Goal: Task Accomplishment & Management: Manage account settings

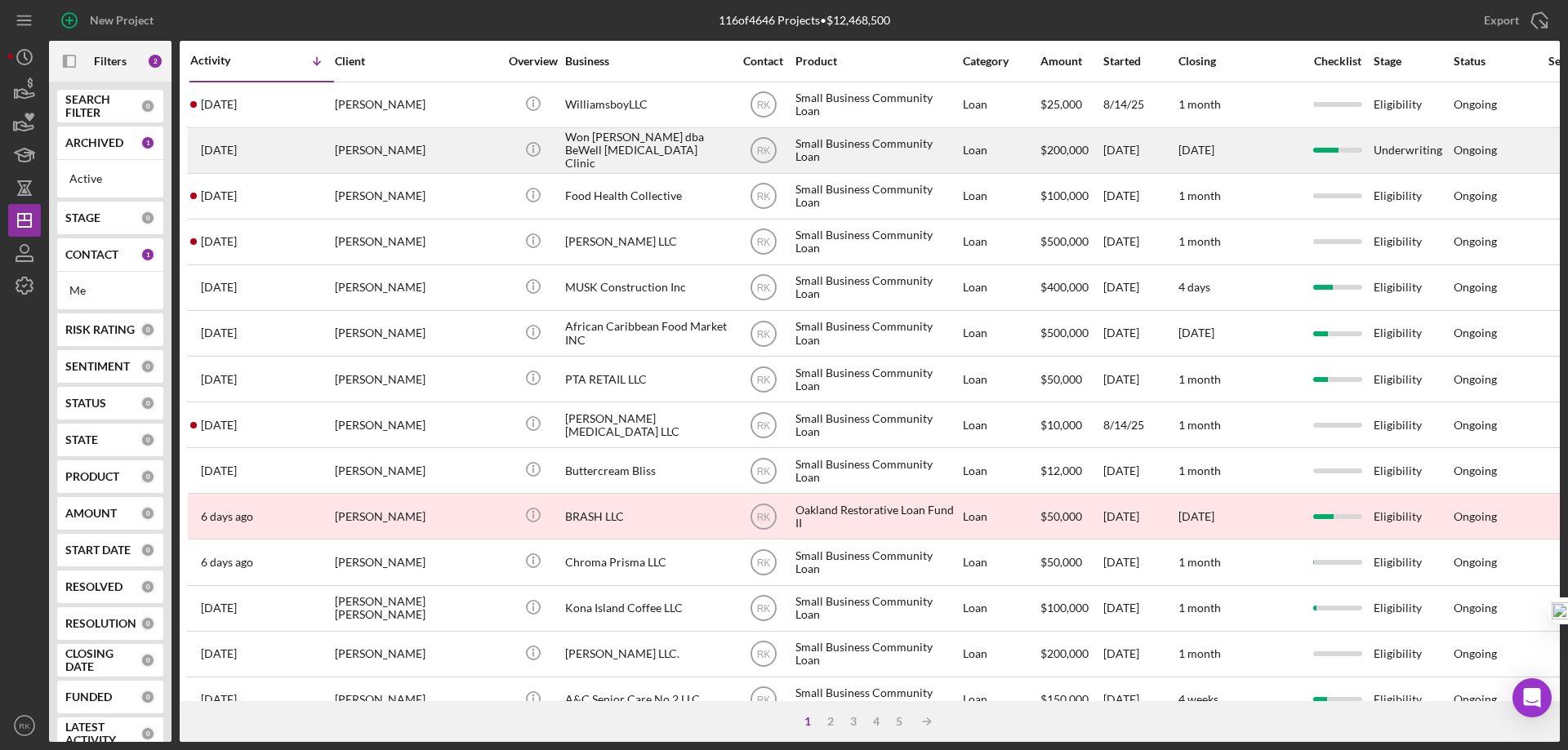
click at [566, 152] on div "Won [PERSON_NAME] dba BeWell [MEDICAL_DATA] Clinic" at bounding box center [647, 150] width 164 height 43
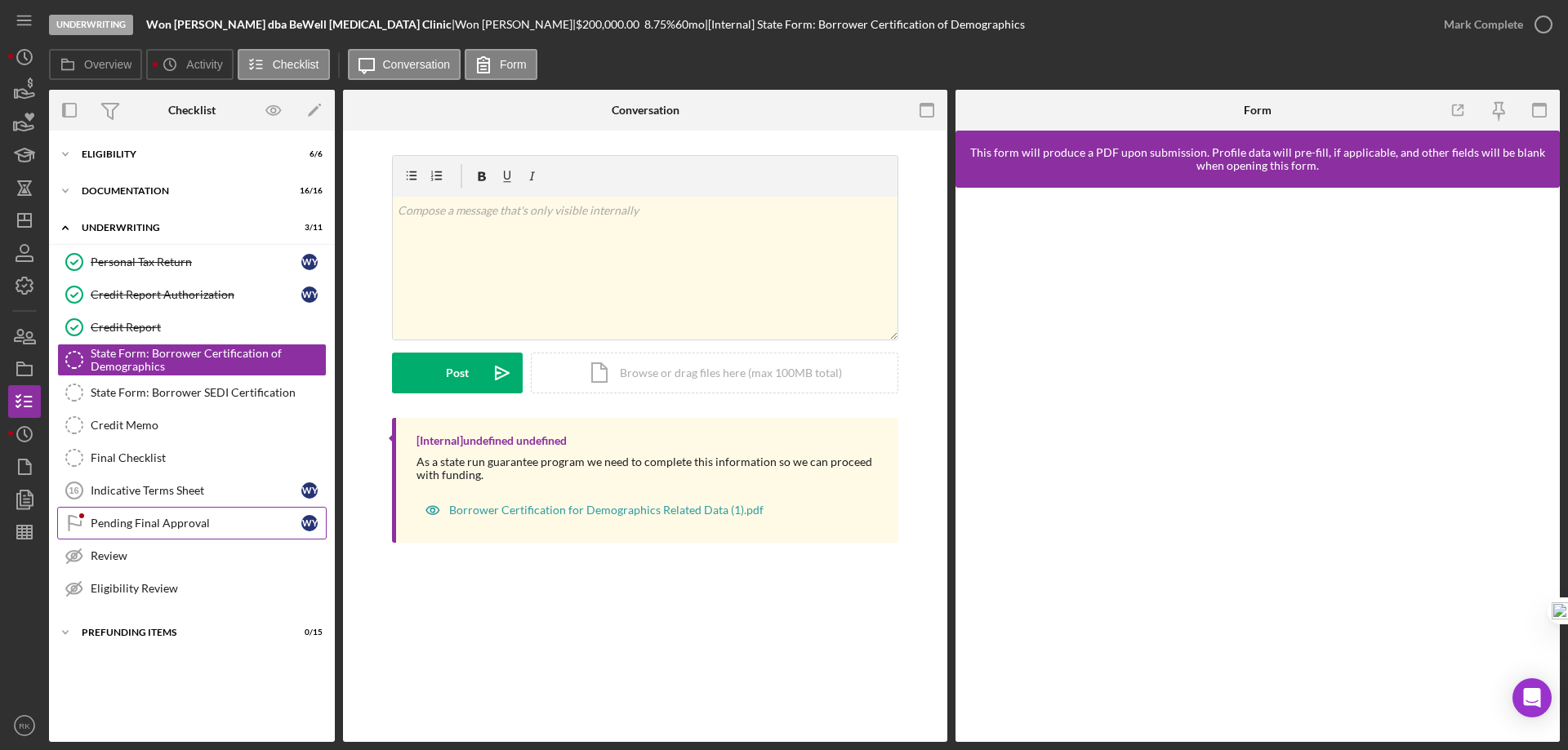
click at [141, 530] on link "Pending Final Approval Pending Final Approval W Y" at bounding box center [192, 523] width 270 height 33
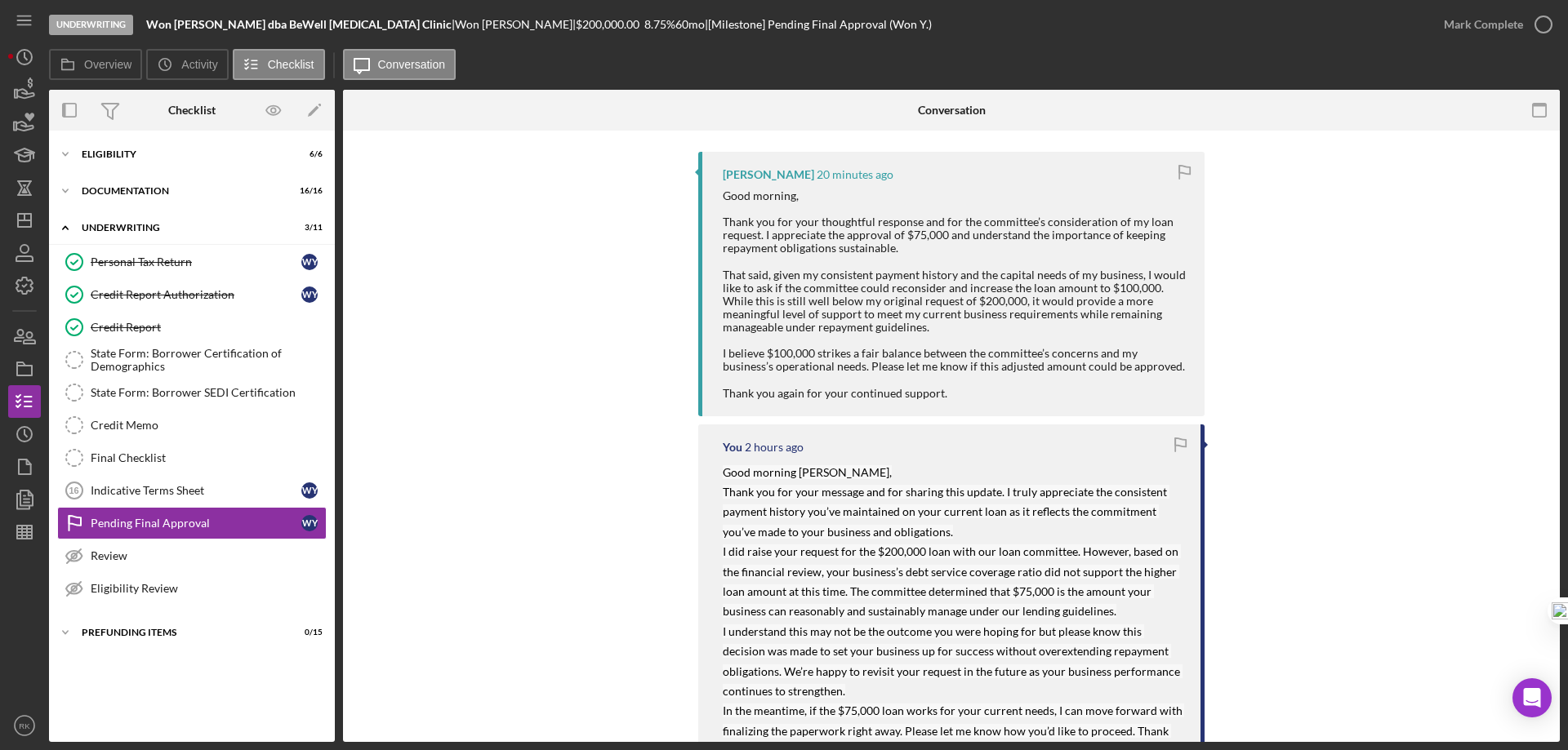
scroll to position [327, 0]
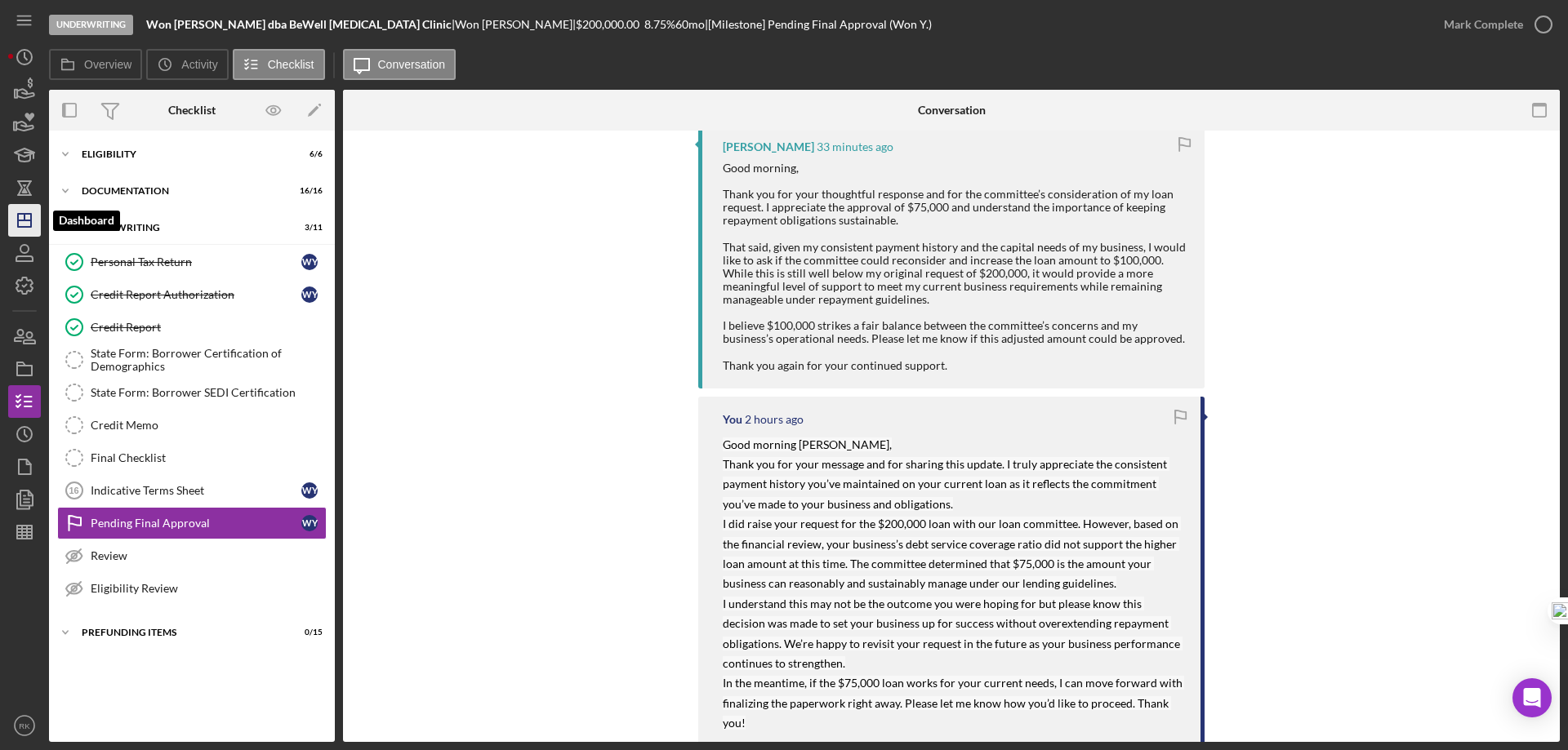
click at [28, 223] on icon "Icon/Dashboard" at bounding box center [25, 221] width 41 height 41
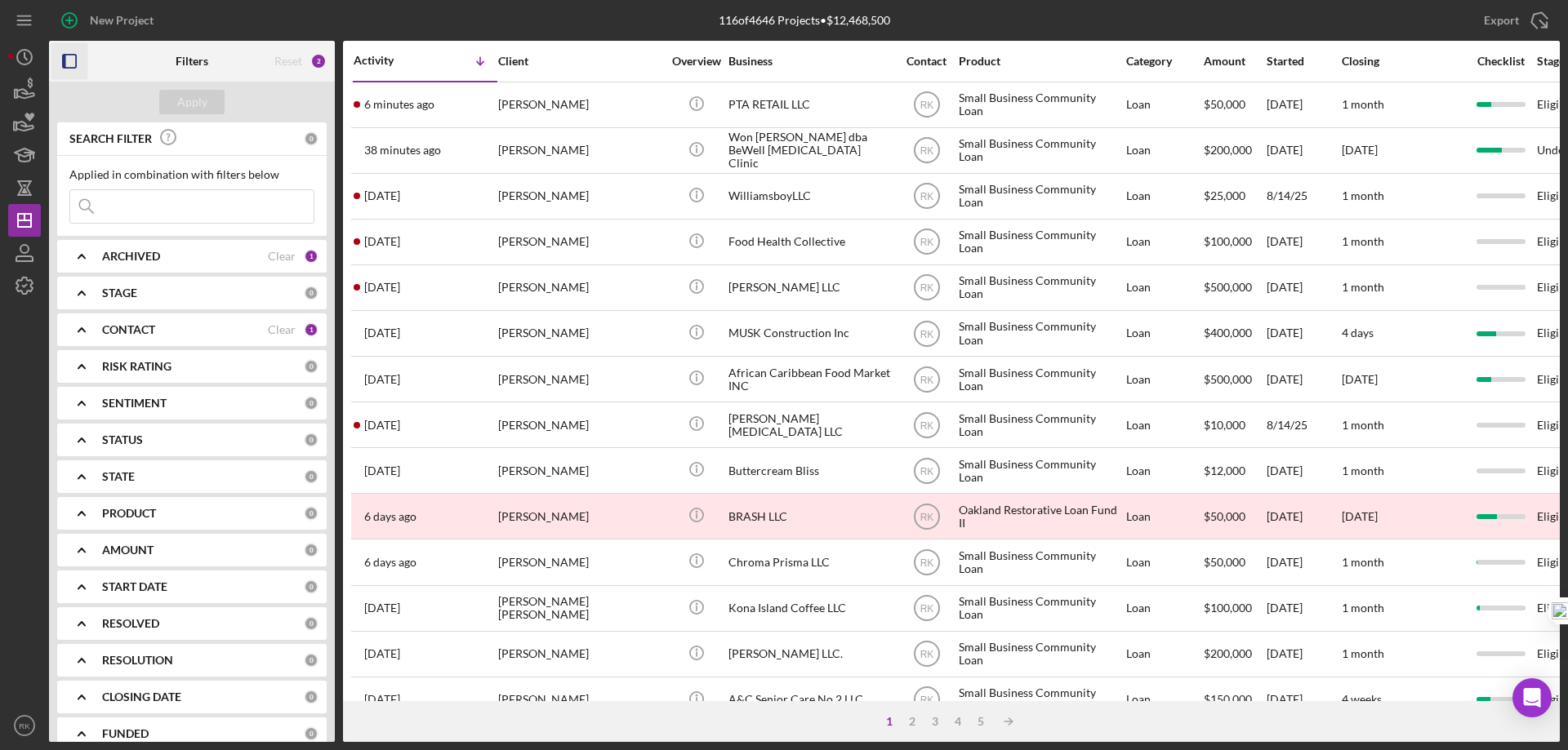
click at [72, 68] on rect "button" at bounding box center [69, 61] width 13 height 13
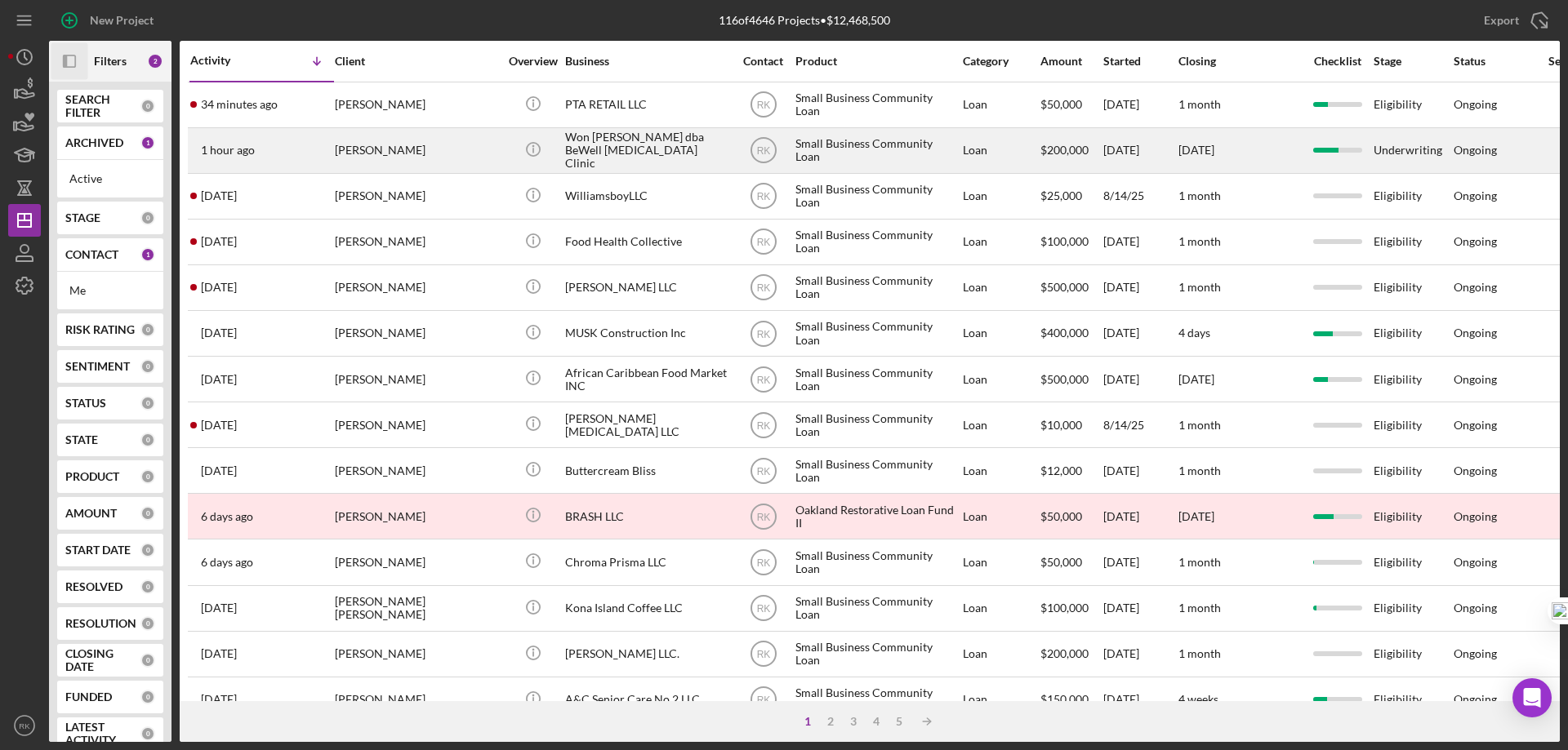
click at [576, 142] on div "Won [PERSON_NAME] dba BeWell [MEDICAL_DATA] Clinic" at bounding box center [647, 150] width 164 height 43
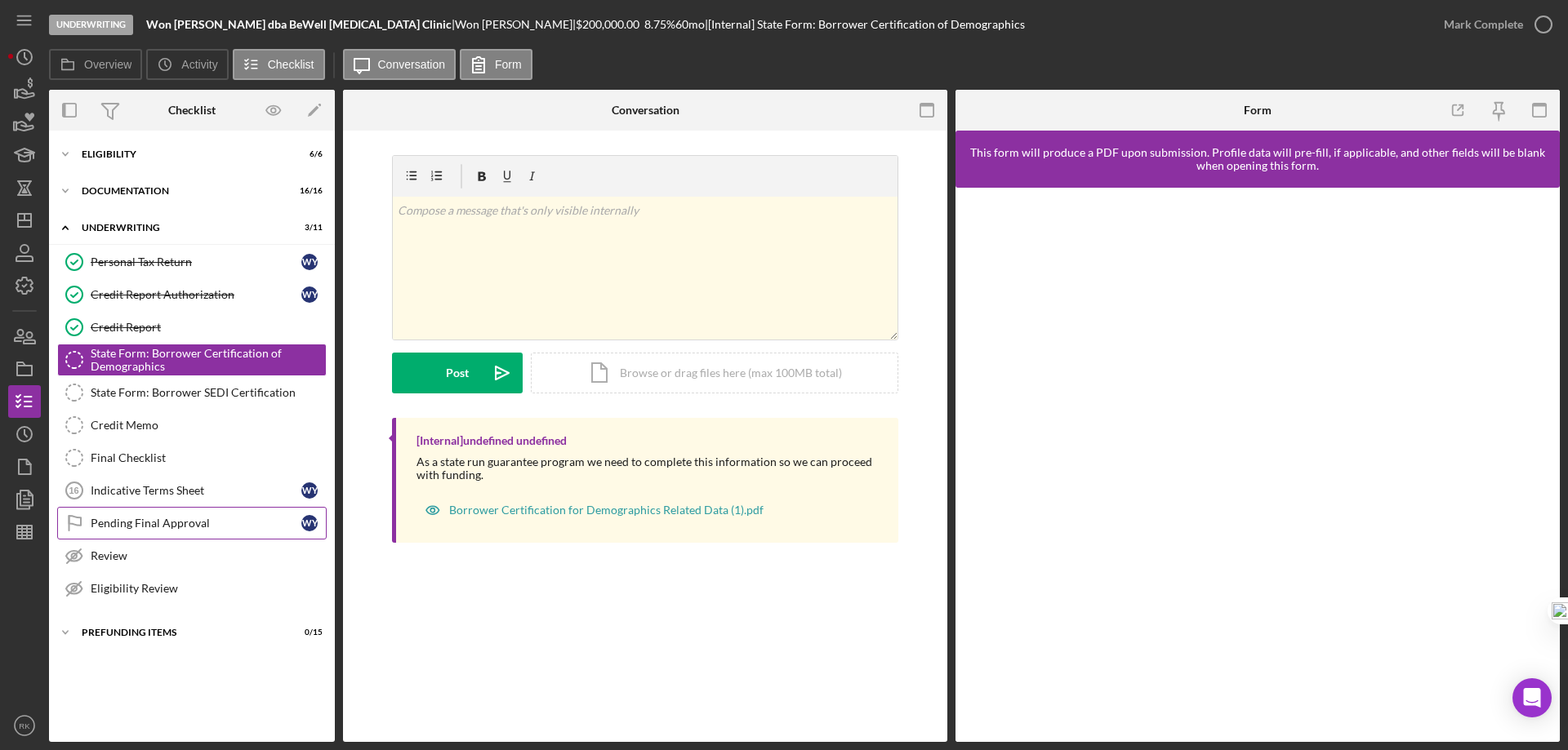
click at [145, 526] on div "Pending Final Approval" at bounding box center [196, 523] width 211 height 13
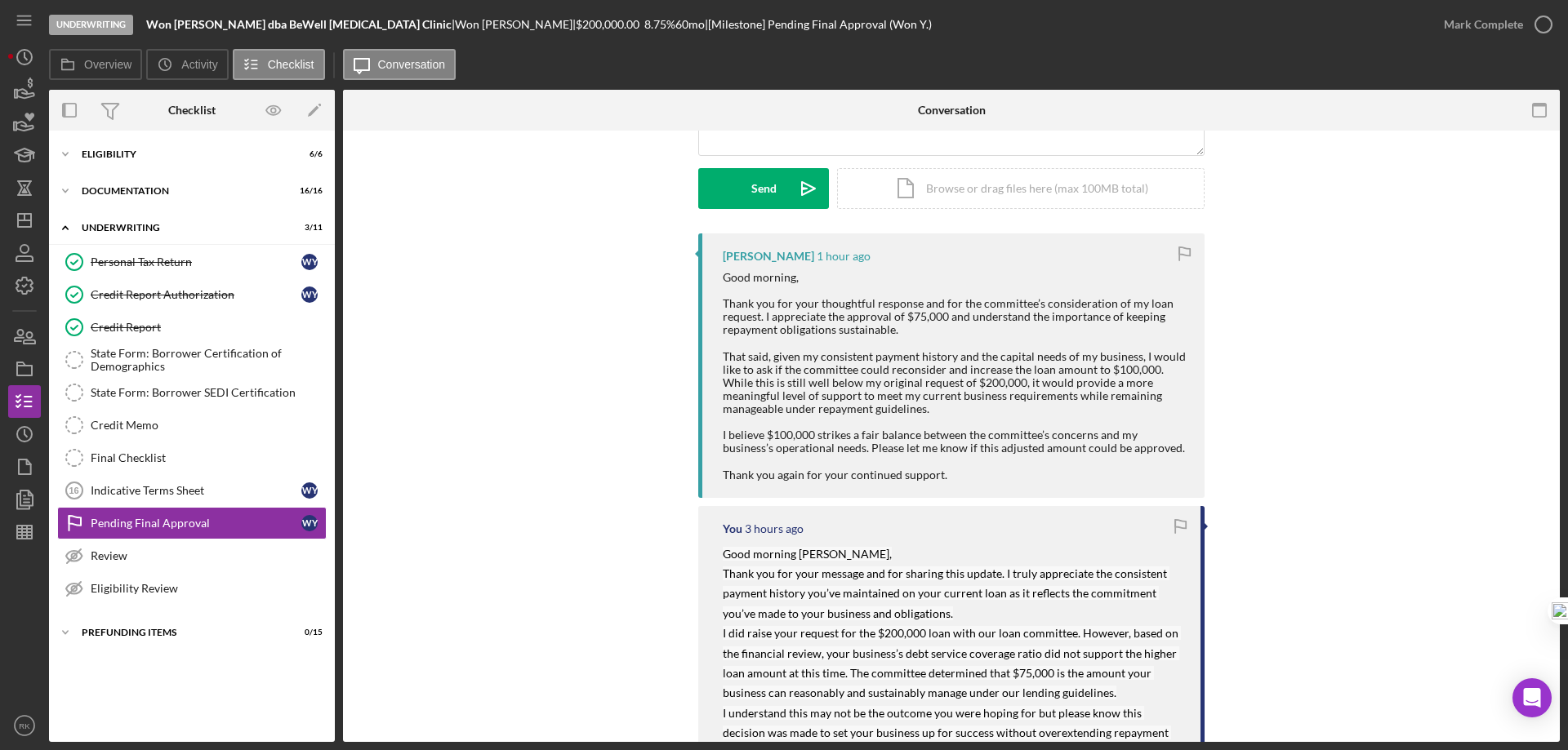
scroll to position [218, 0]
drag, startPoint x: 721, startPoint y: 275, endPoint x: 956, endPoint y: 474, distance: 307.9
click at [959, 476] on div "Good morning, Thank you for your thoughtful response and for the committee’s co…" at bounding box center [955, 376] width 465 height 211
copy div "Good morning, Thank you for your thoughtful response and for the committee’s co…"
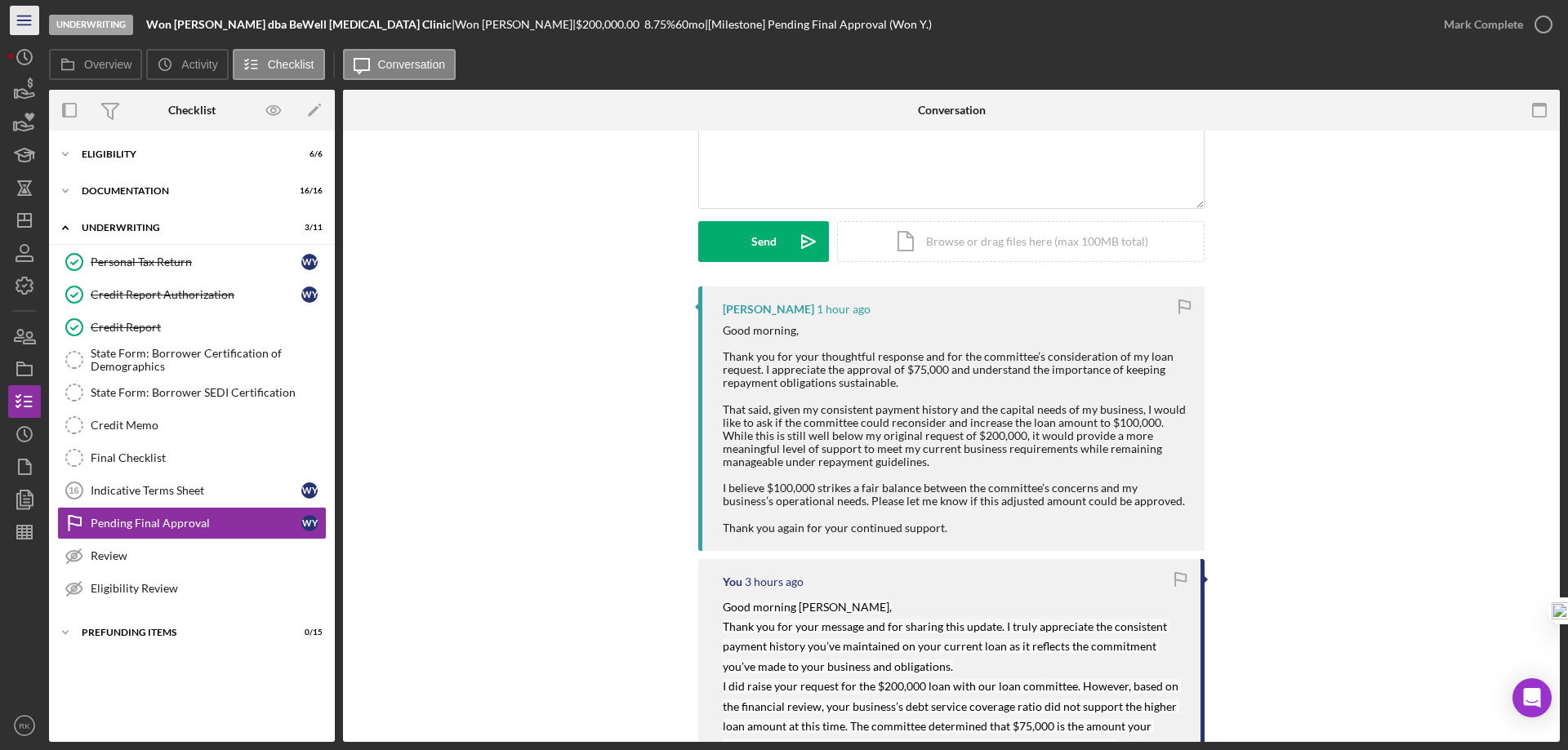
scroll to position [163, 0]
click at [878, 308] on div "[PERSON_NAME] 1 hour ago" at bounding box center [955, 310] width 465 height 13
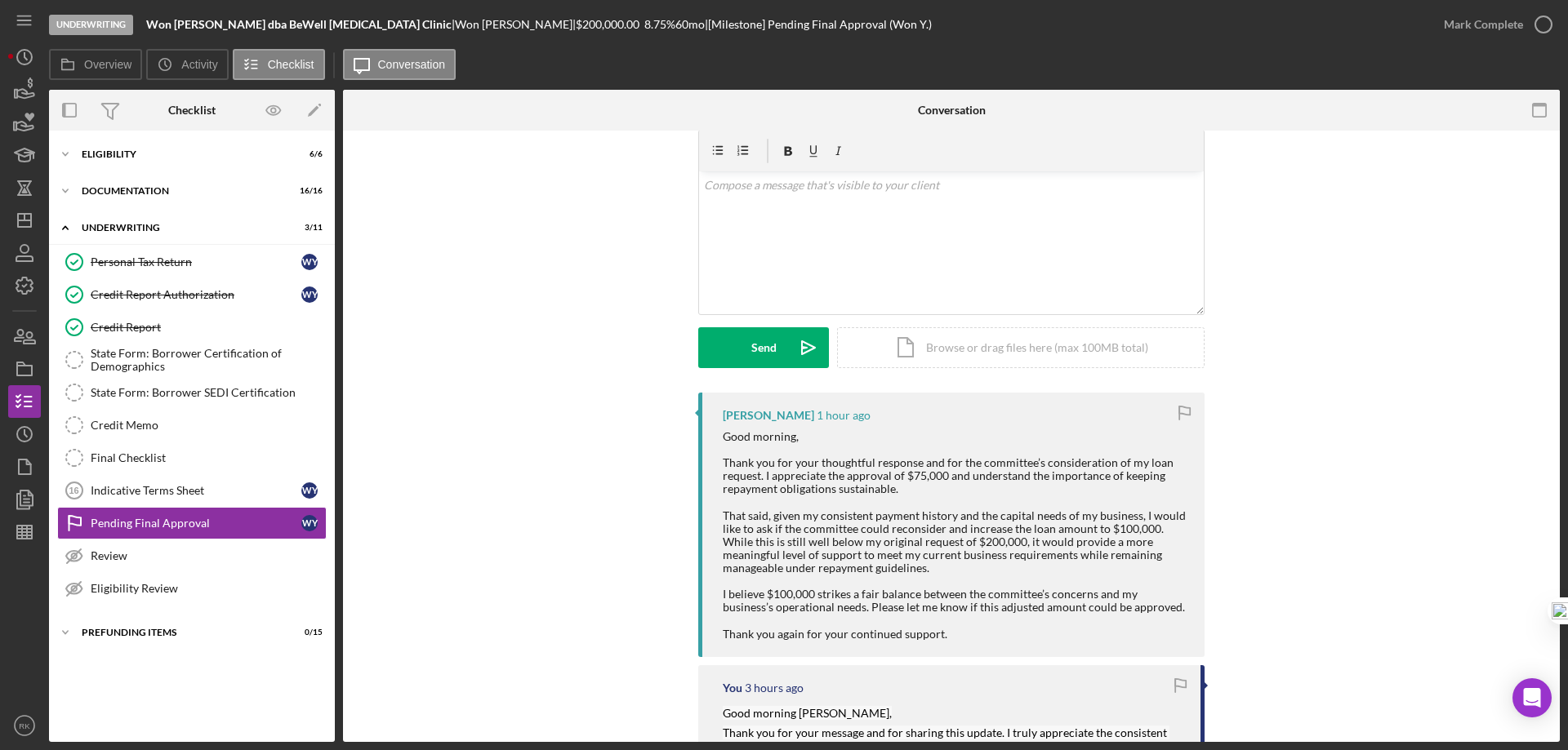
scroll to position [0, 0]
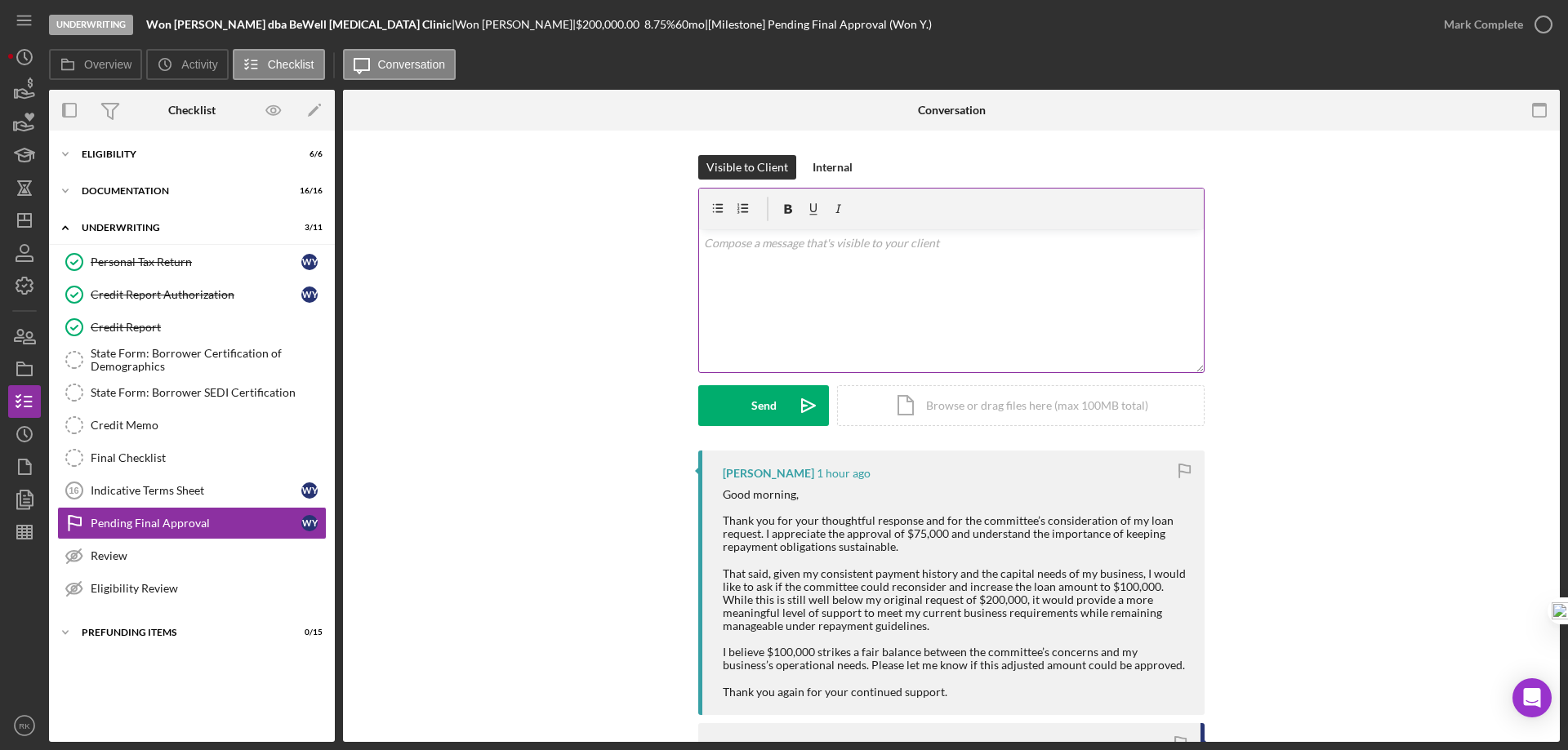
click at [746, 255] on div "v Color teal Color pink Remove color Add row above Add row below Add column bef…" at bounding box center [951, 301] width 504 height 143
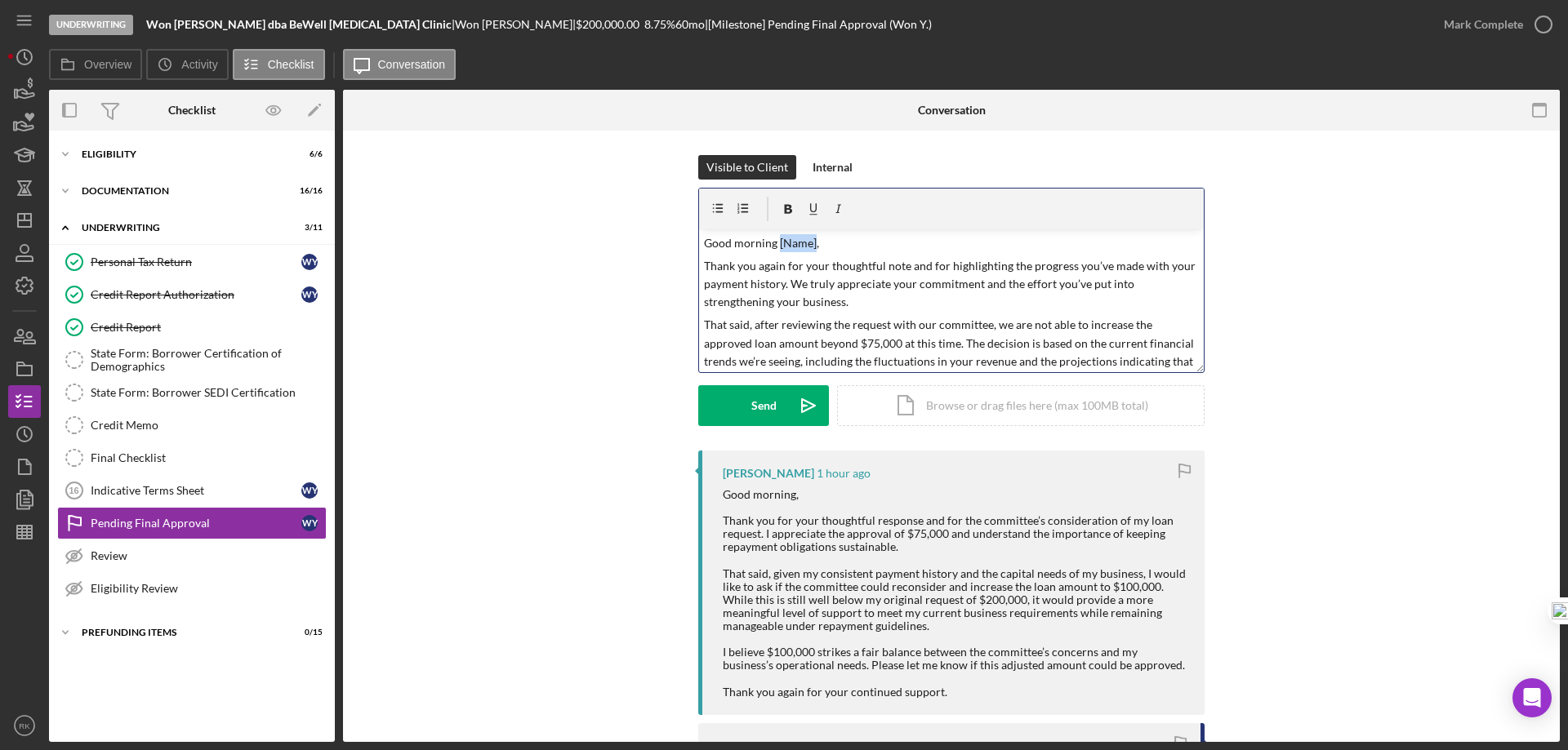
drag, startPoint x: 775, startPoint y: 241, endPoint x: 811, endPoint y: 244, distance: 36.1
click at [811, 244] on p "Good morning [Name]," at bounding box center [952, 243] width 495 height 18
drag, startPoint x: 773, startPoint y: 242, endPoint x: 732, endPoint y: 241, distance: 41.0
click at [732, 241] on p "Good morning [PERSON_NAME]," at bounding box center [952, 243] width 495 height 18
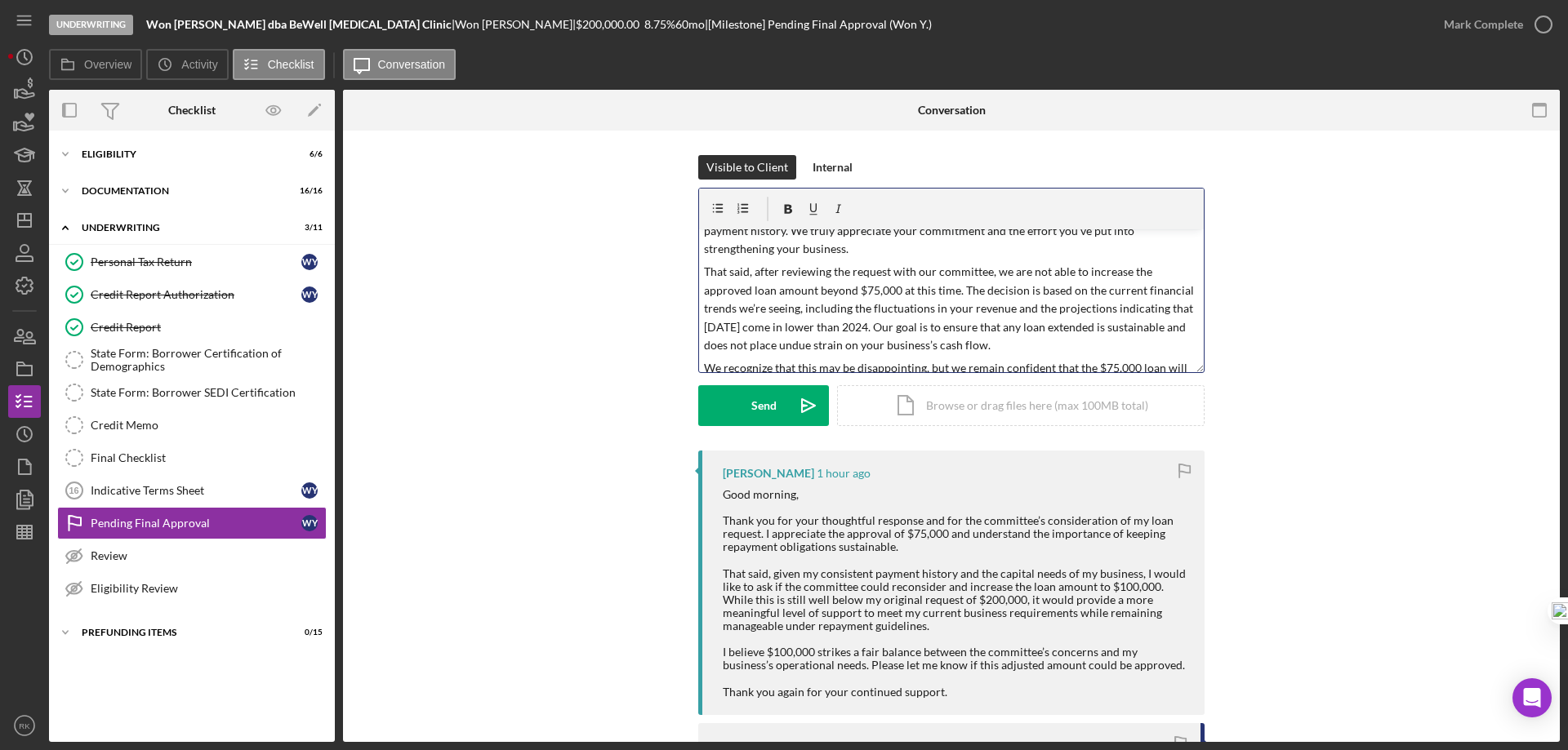
scroll to position [54, 0]
drag, startPoint x: 700, startPoint y: 269, endPoint x: 755, endPoint y: 275, distance: 55.3
click at [755, 275] on div "v Color teal Color pink Remove color Add row above Add row below Add column bef…" at bounding box center [951, 301] width 504 height 143
click at [732, 308] on p "After reviewing the request with our committee, we are not able to increase the…" at bounding box center [952, 308] width 495 height 92
drag, startPoint x: 1042, startPoint y: 306, endPoint x: 833, endPoint y: 320, distance: 209.5
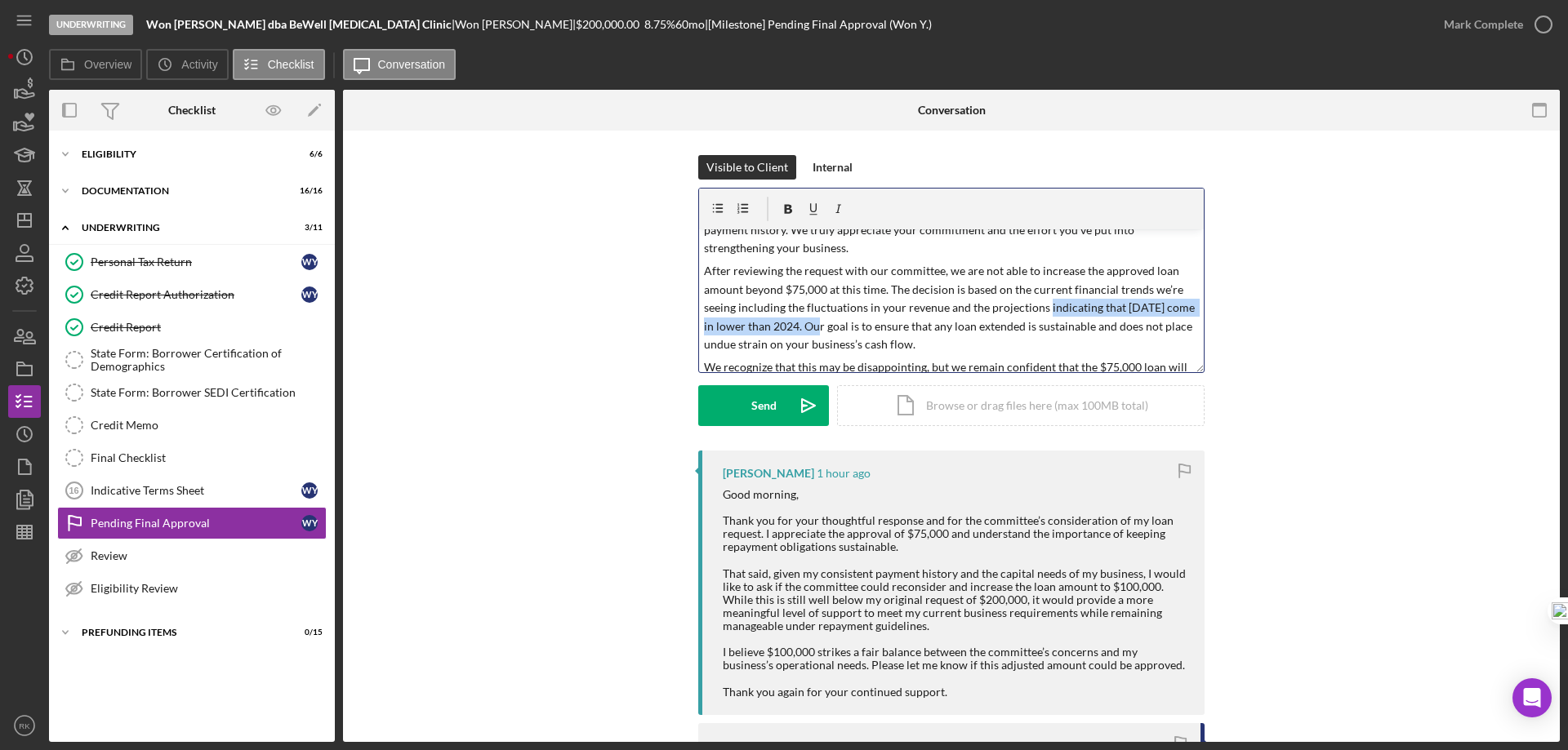
click at [833, 320] on p "After reviewing the request with our committee, we are not able to increase the…" at bounding box center [952, 308] width 495 height 92
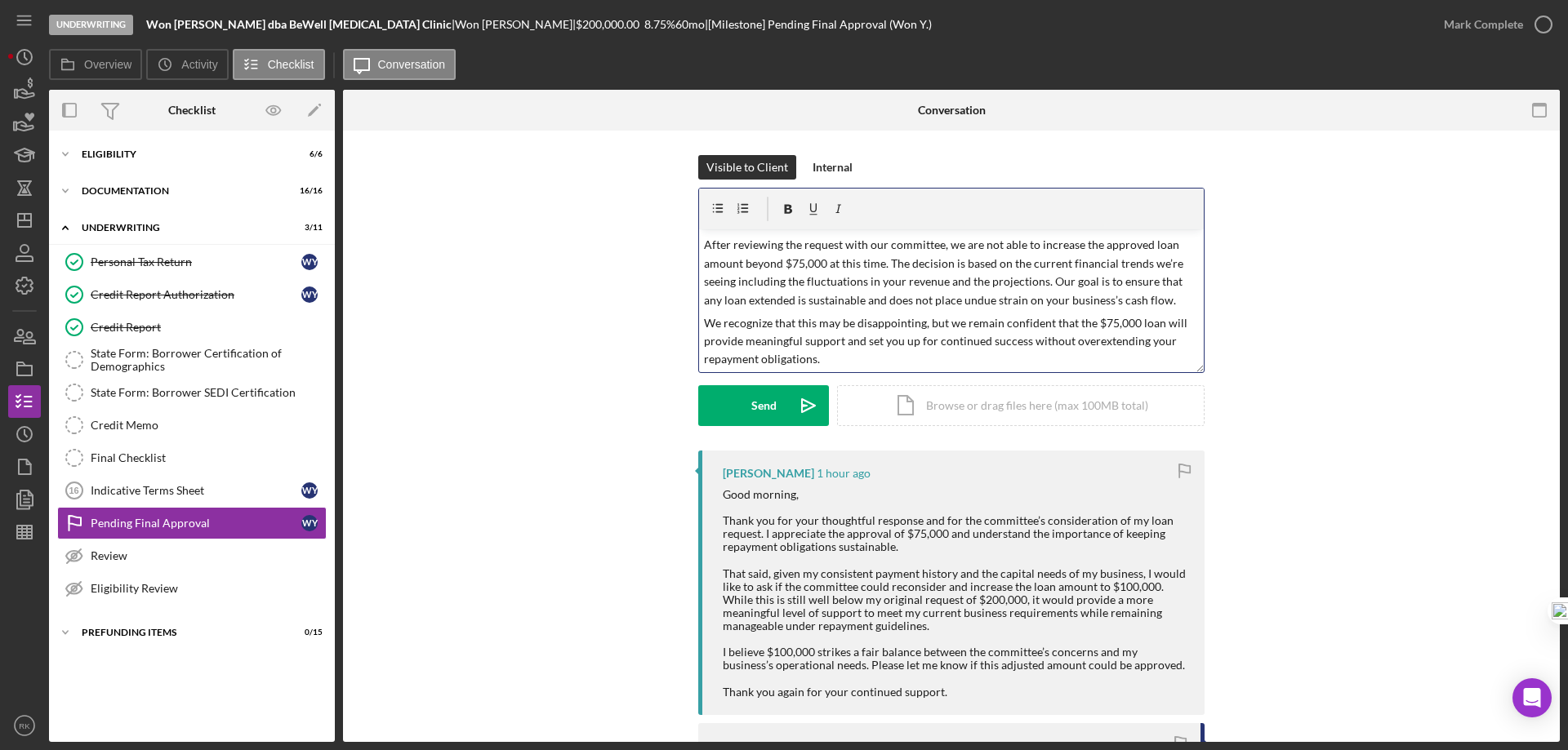
scroll to position [81, 0]
drag, startPoint x: 957, startPoint y: 297, endPoint x: 988, endPoint y: 301, distance: 31.3
click at [988, 301] on p "After reviewing the request with our committee, we are not able to increase the…" at bounding box center [952, 272] width 495 height 74
click at [958, 301] on p "After reviewing the request with our committee, we are not able to increase the…" at bounding box center [952, 272] width 495 height 74
drag, startPoint x: 958, startPoint y: 299, endPoint x: 987, endPoint y: 298, distance: 29.0
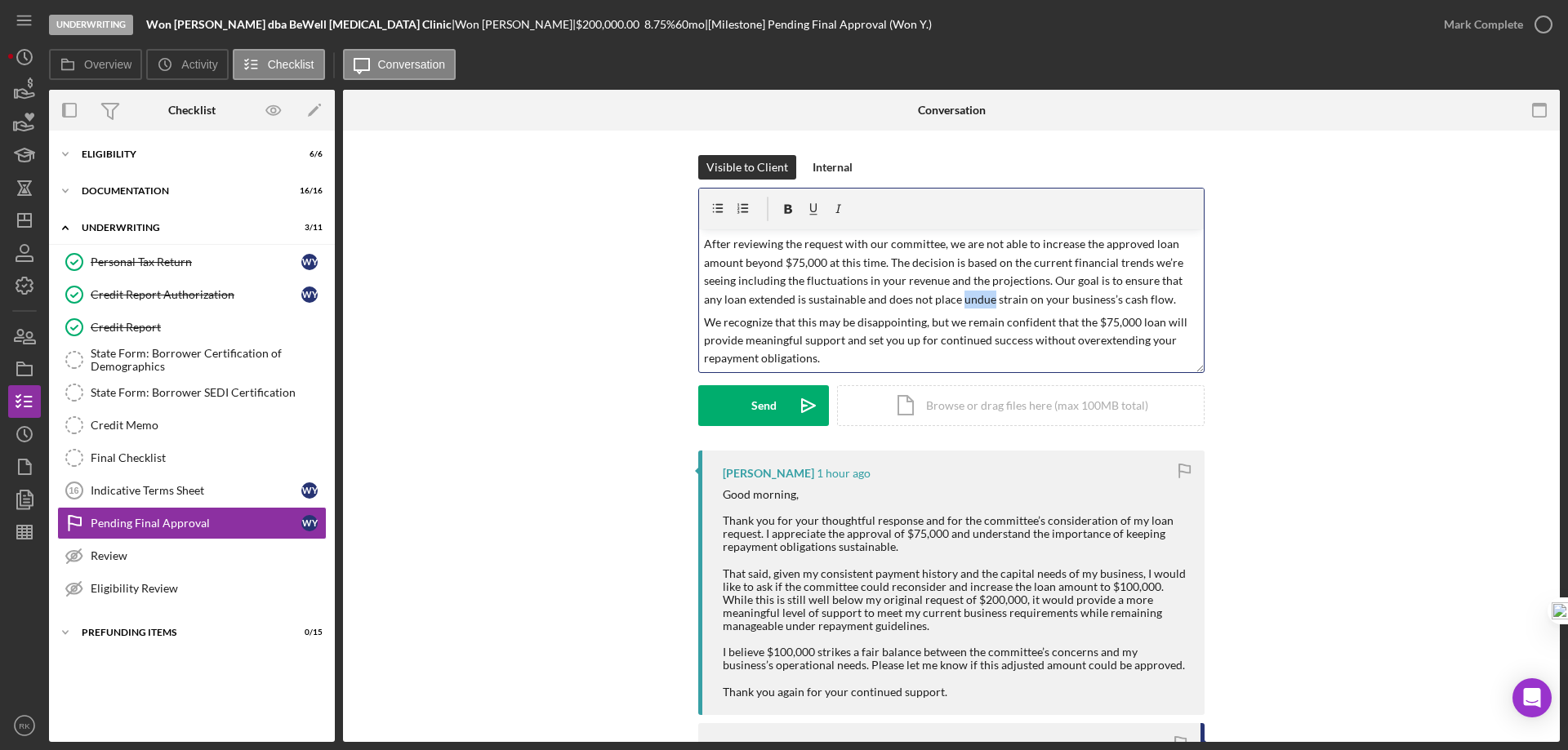
click at [987, 298] on p "After reviewing the request with our committee, we are not able to increase the…" at bounding box center [952, 272] width 495 height 74
click at [1016, 354] on p "We recognize that this may be disappointing, but we remain confident that the $…" at bounding box center [952, 341] width 495 height 55
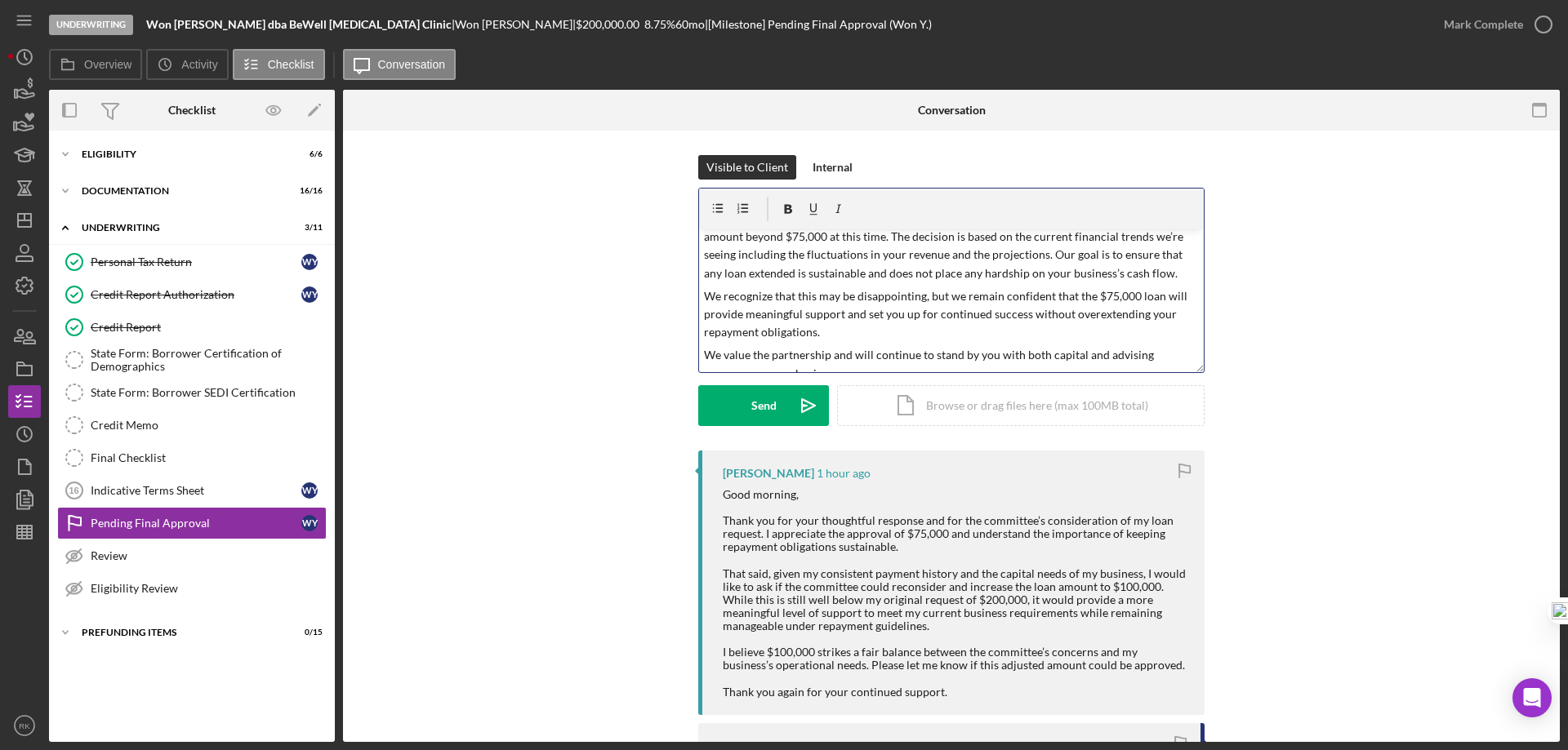
scroll to position [108, 0]
drag, startPoint x: 920, startPoint y: 294, endPoint x: 941, endPoint y: 334, distance: 45.2
click at [921, 294] on p "We recognize that this may be disappointing, but we remain confident that the $…" at bounding box center [952, 314] width 495 height 55
click at [939, 337] on p "We recognize that this may be disappointing but we remain confident that the $7…" at bounding box center [952, 314] width 495 height 55
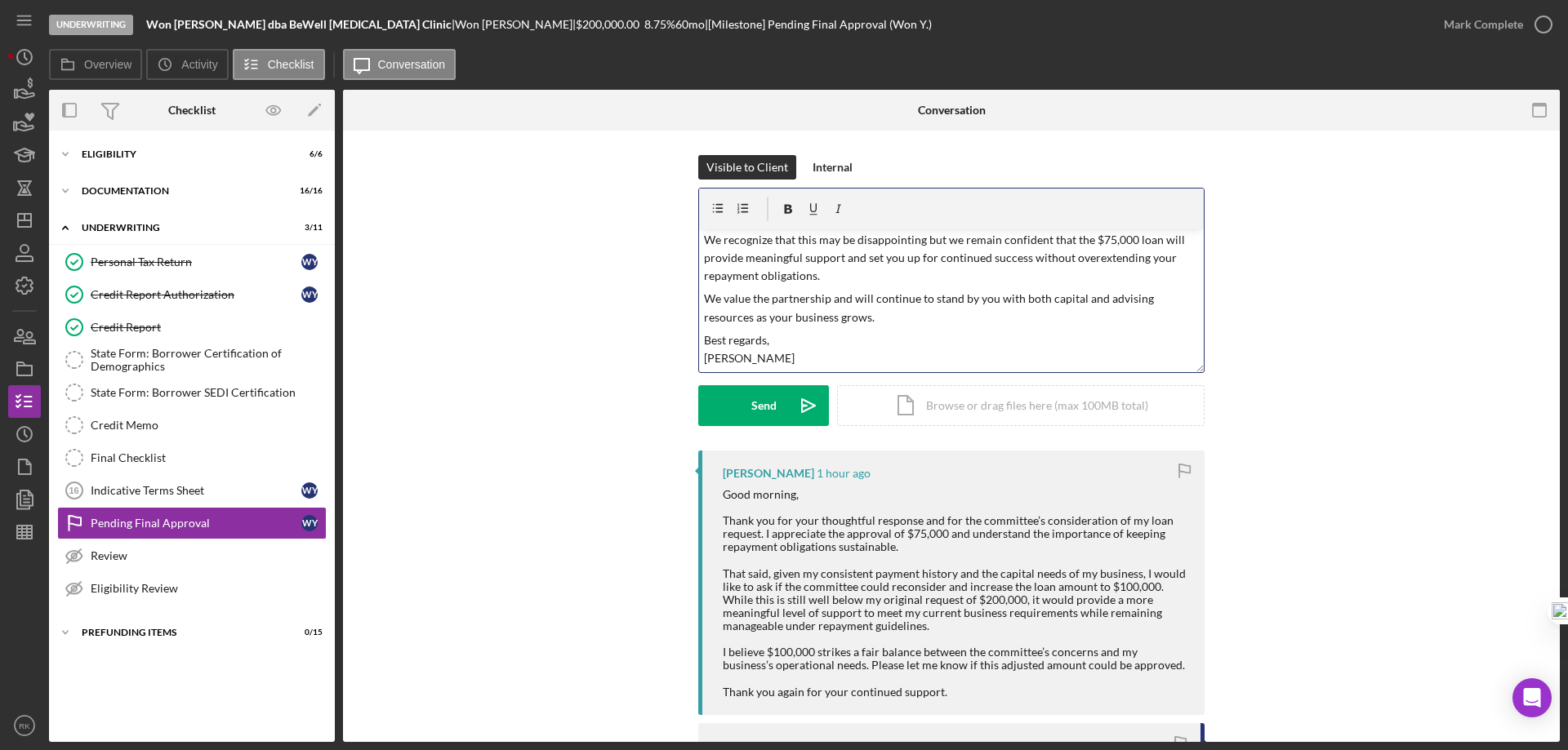
scroll to position [1, 0]
drag, startPoint x: 725, startPoint y: 364, endPoint x: 690, endPoint y: 340, distance: 42.4
click at [690, 340] on div "Visible to Client Internal v Color teal Color pink Remove color Add row above A…" at bounding box center [952, 302] width 1168 height 296
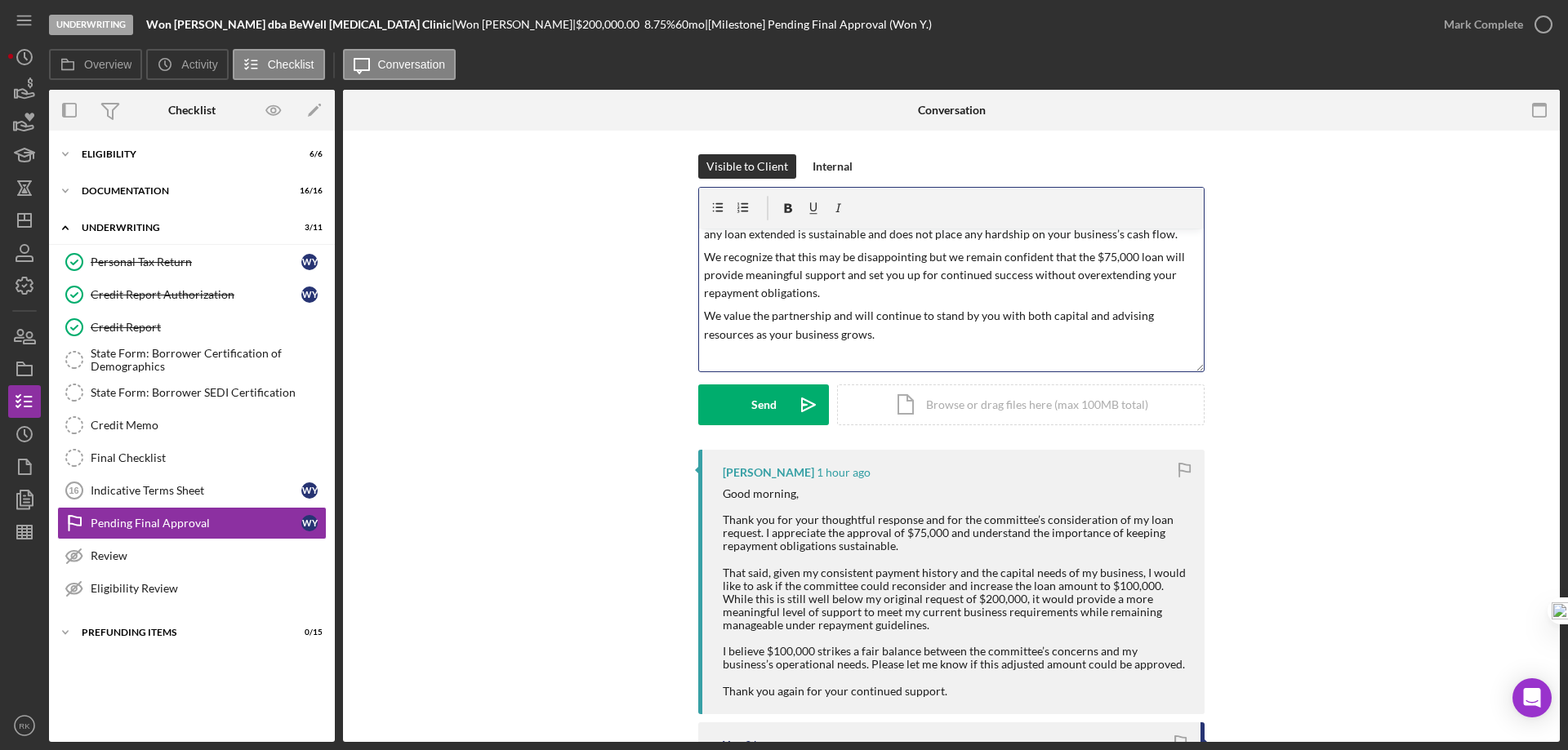
scroll to position [145, 0]
click at [898, 332] on p "We value the partnership and will continue to stand by you with both capital an…" at bounding box center [952, 325] width 495 height 37
click at [837, 293] on p "We recognize that this may be disappointing but we remain confident that the $7…" at bounding box center [952, 275] width 495 height 55
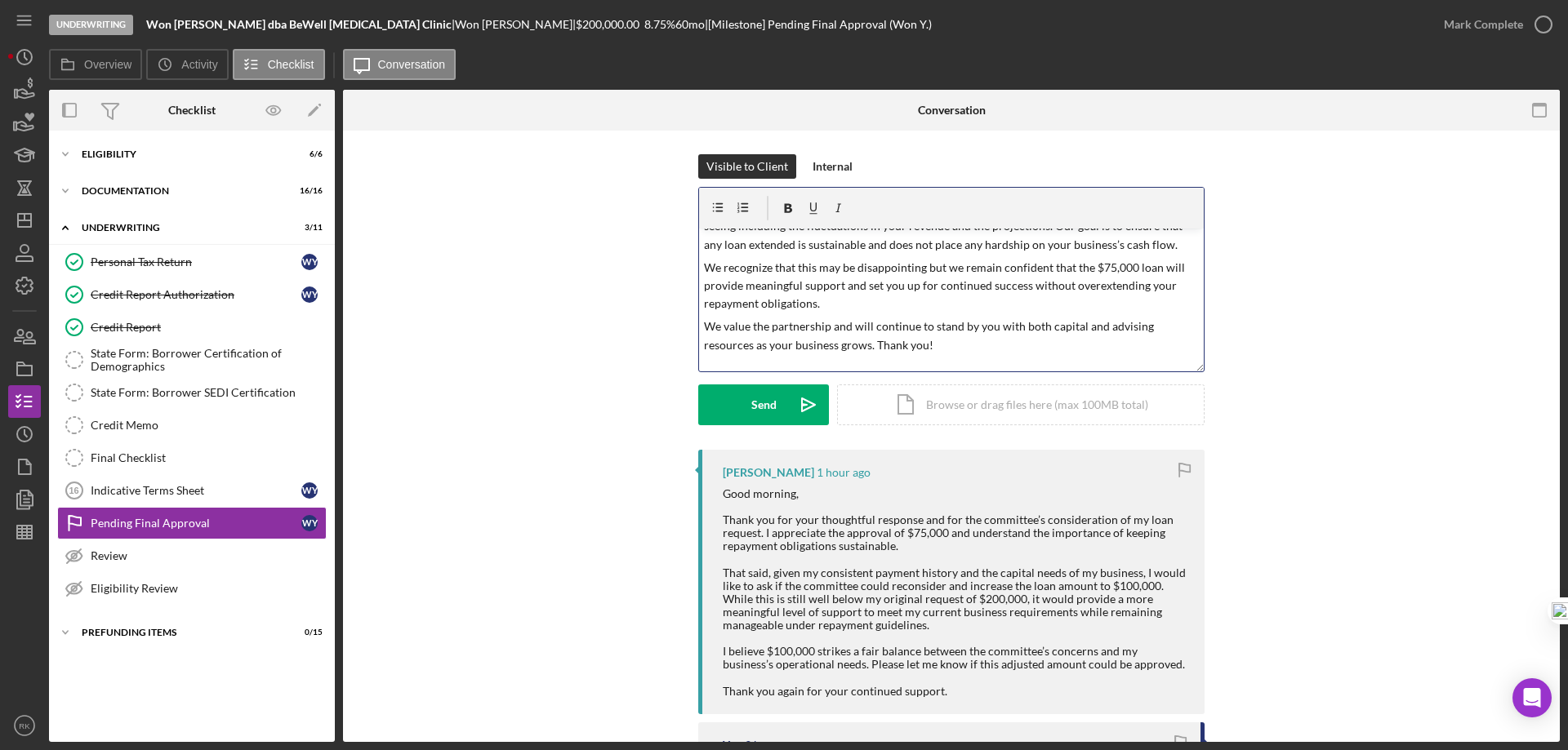
scroll to position [136, 0]
drag, startPoint x: 871, startPoint y: 343, endPoint x: 878, endPoint y: 354, distance: 13.0
click at [871, 344] on p "We value the partnership and will continue to stand by you with both capital an…" at bounding box center [952, 335] width 495 height 37
click at [849, 299] on p "We recognize that this may be disappointing but we remain confident that the $7…" at bounding box center [952, 285] width 495 height 55
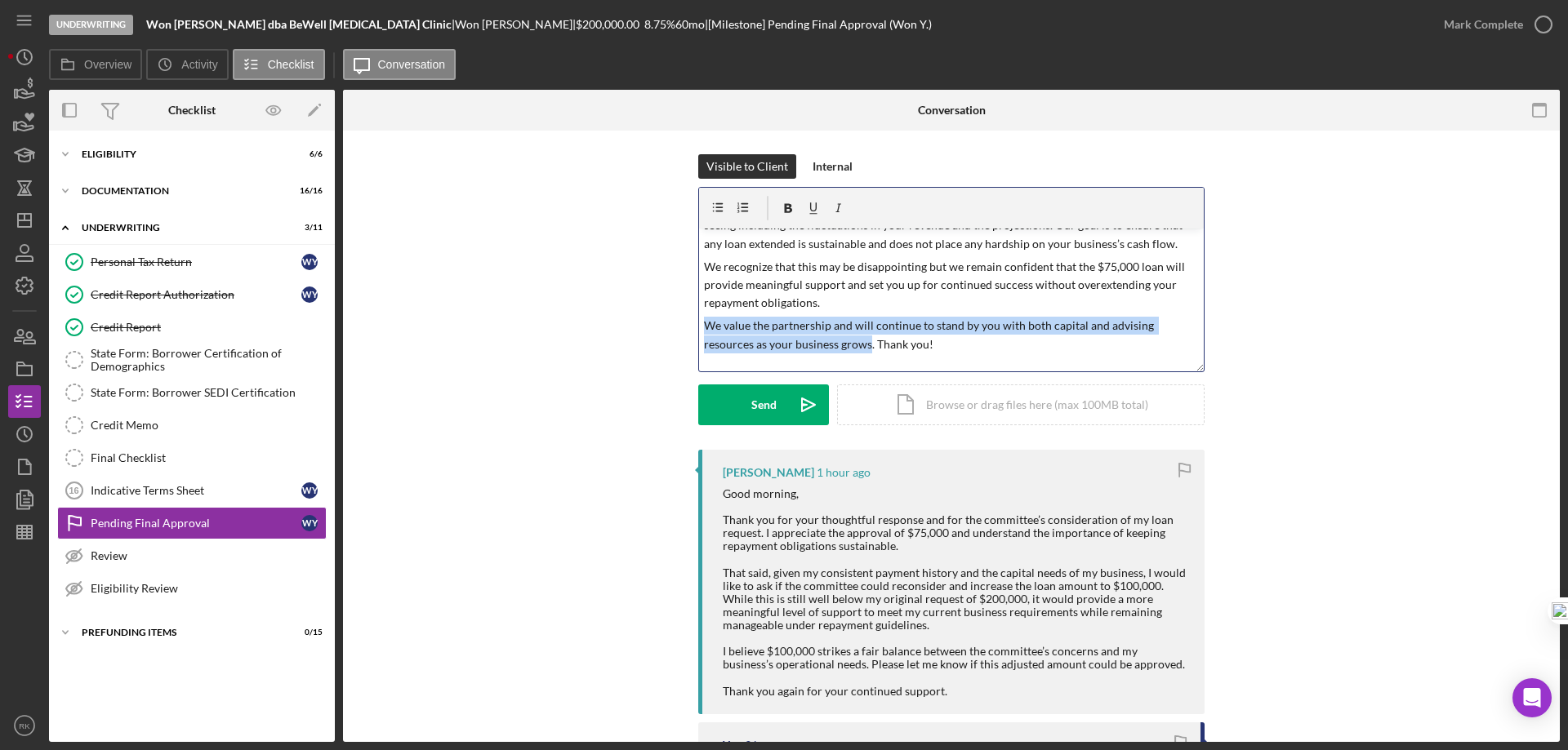
drag, startPoint x: 866, startPoint y: 346, endPoint x: 691, endPoint y: 330, distance: 175.7
click at [691, 330] on div "Visible to Client Internal v Color teal Color pink Remove color Add row above A…" at bounding box center [952, 302] width 1168 height 296
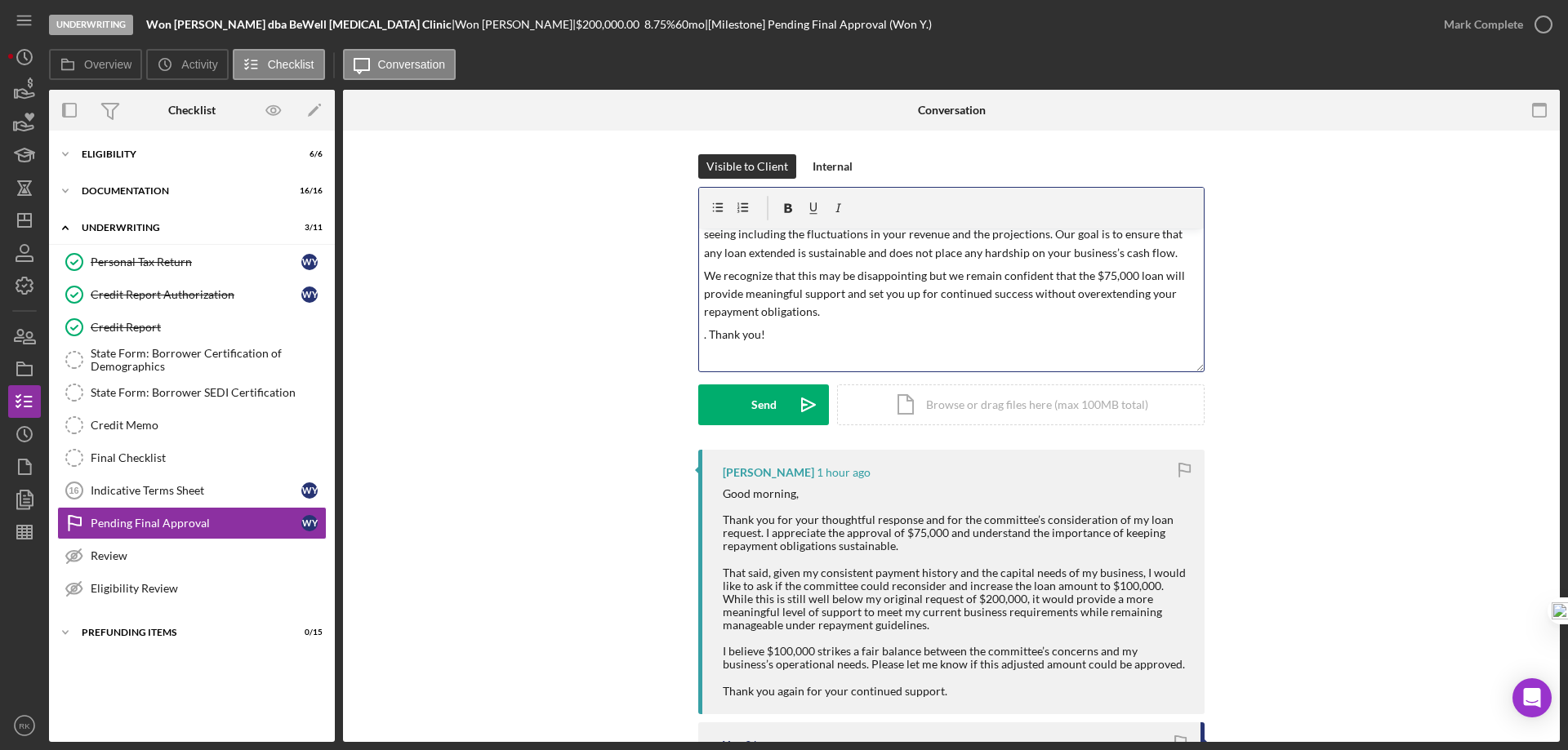
scroll to position [127, 0]
click at [847, 315] on p "We recognize that this may be disappointing but we remain confident that the $7…" at bounding box center [952, 294] width 495 height 55
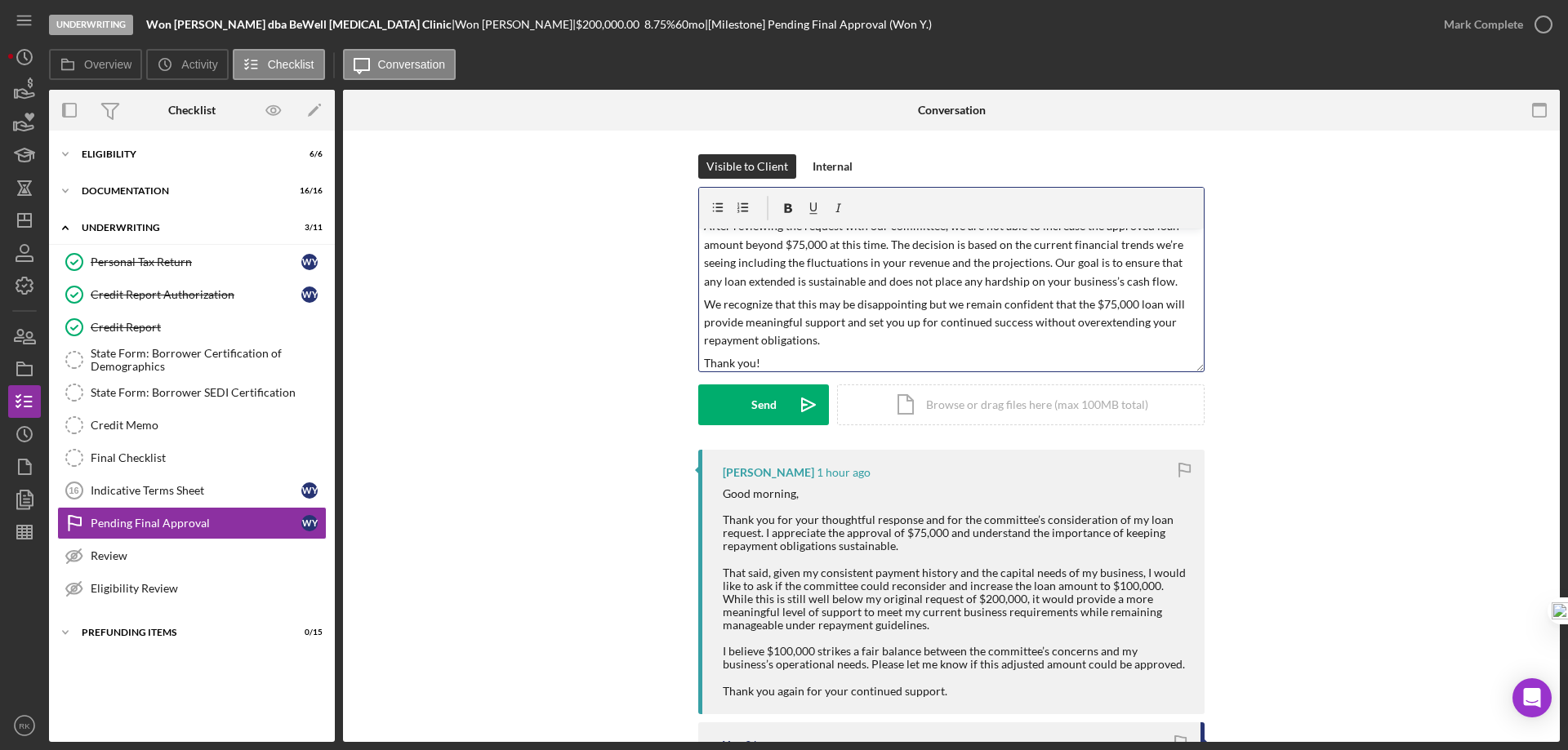
scroll to position [99, 0]
click at [875, 337] on p "We recognize that this may be disappointing but we remain confident that the $7…" at bounding box center [952, 322] width 495 height 55
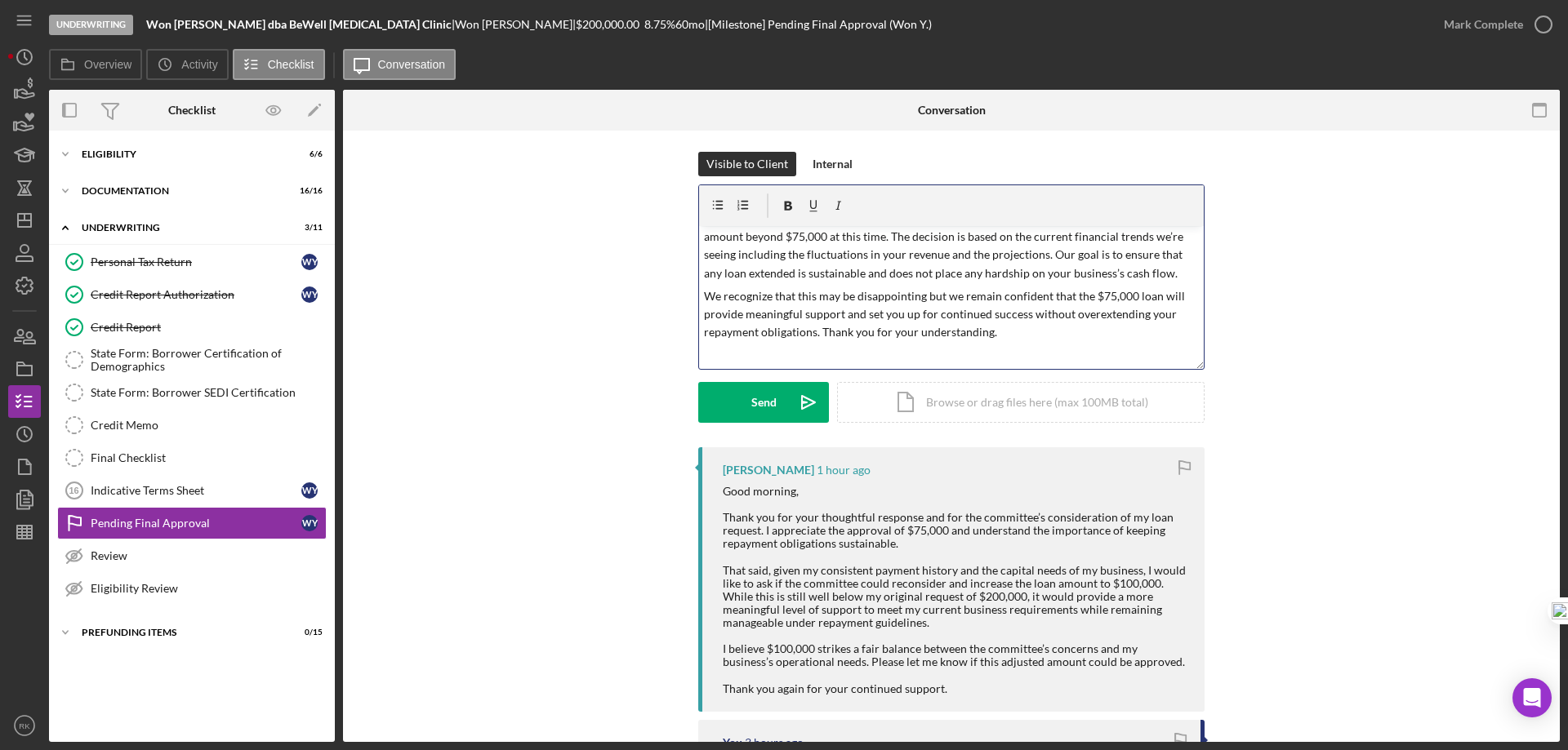
click at [1037, 342] on p "We recognize that this may be disappointing but we remain confident that the $7…" at bounding box center [952, 315] width 495 height 55
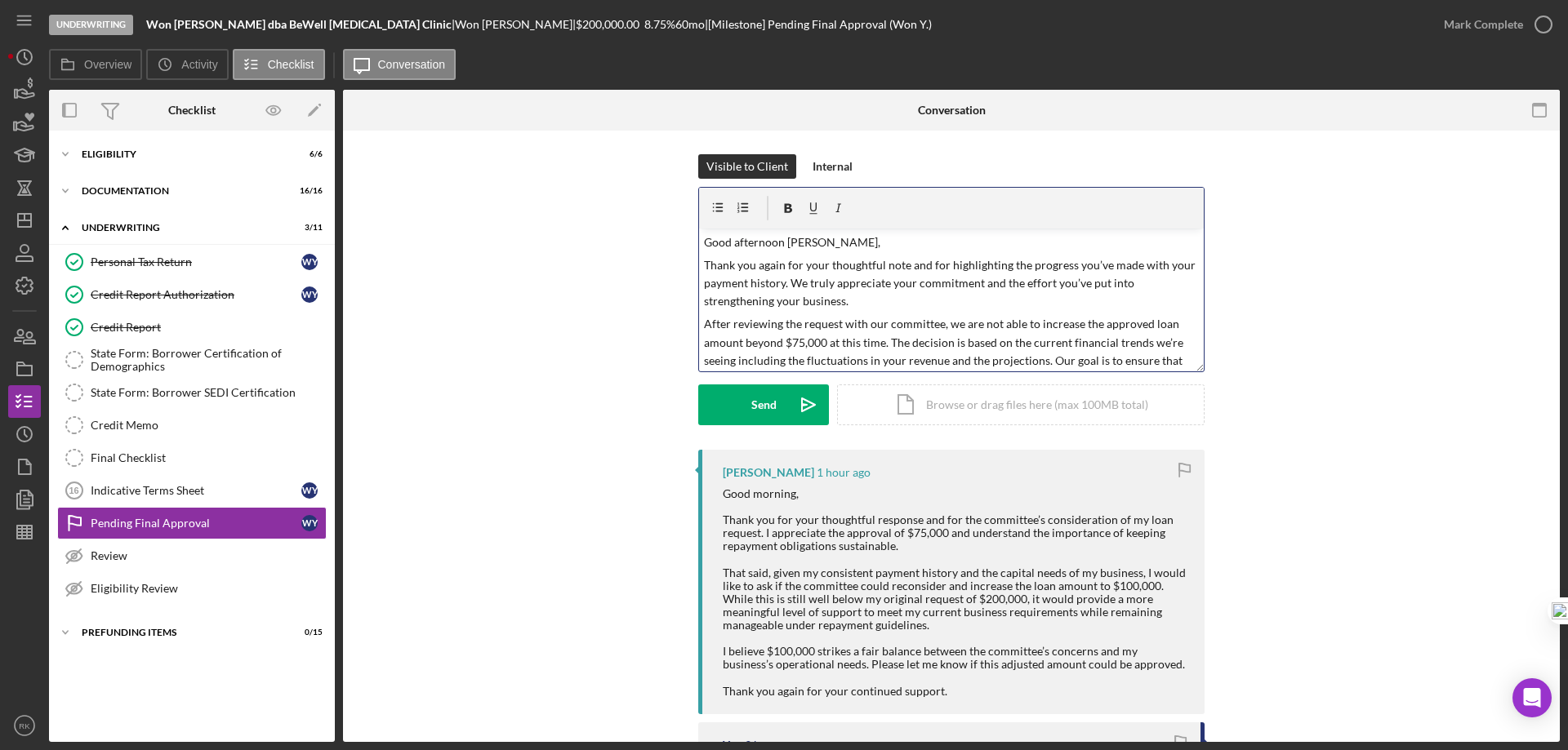
scroll to position [0, 0]
click at [763, 404] on div "Send" at bounding box center [764, 406] width 25 height 41
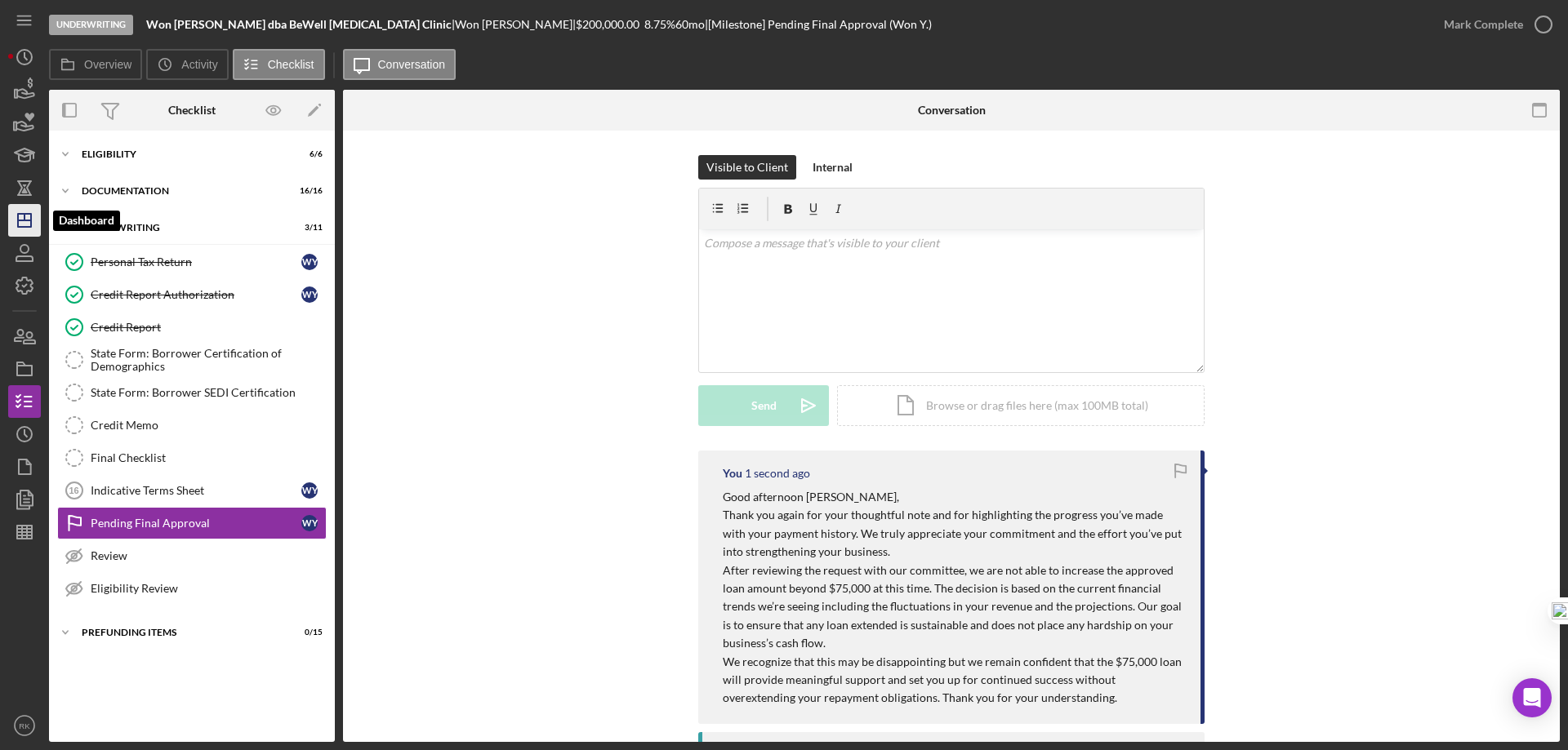
click at [26, 219] on icon "Icon/Dashboard" at bounding box center [25, 221] width 41 height 41
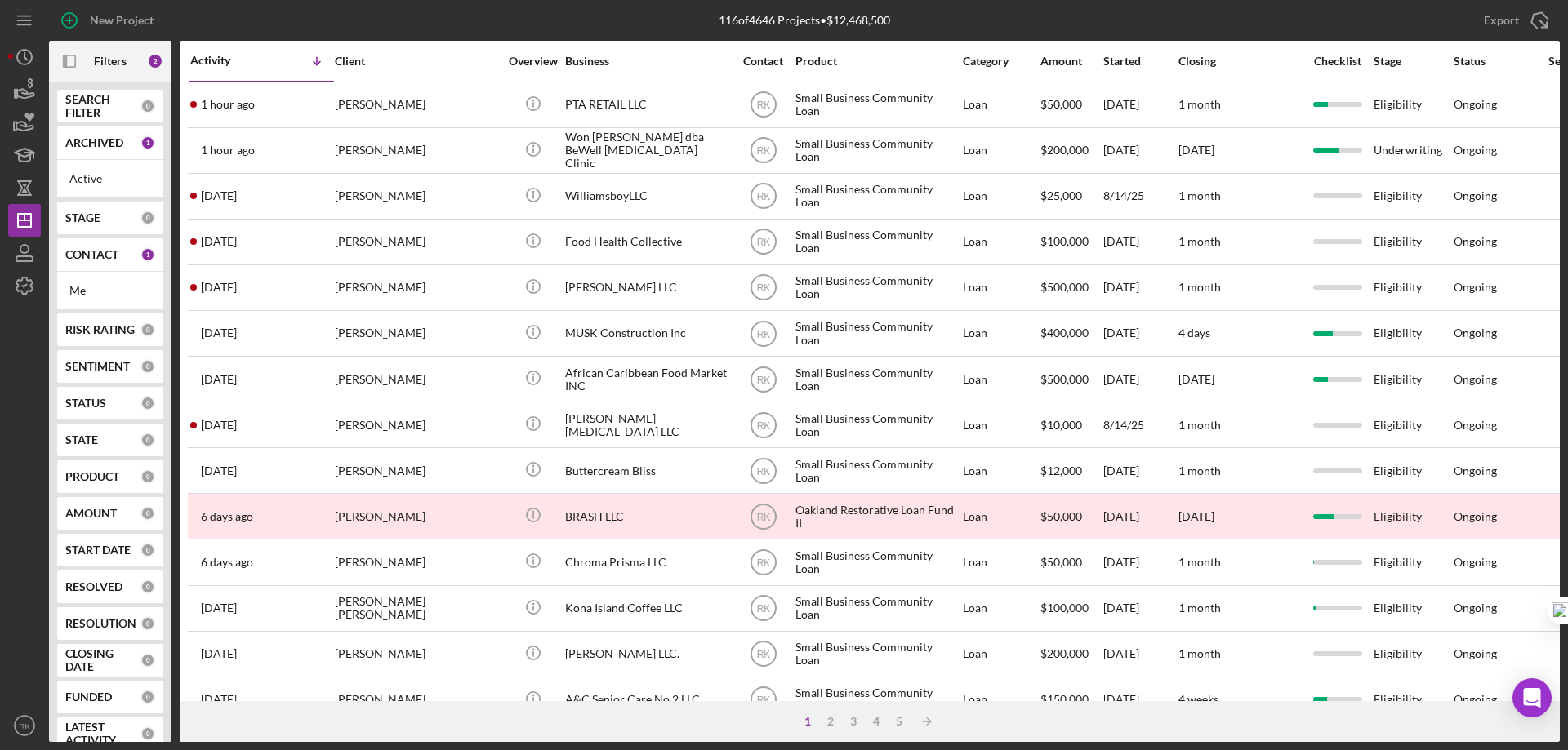
click at [79, 257] on b "CONTACT" at bounding box center [92, 255] width 53 height 13
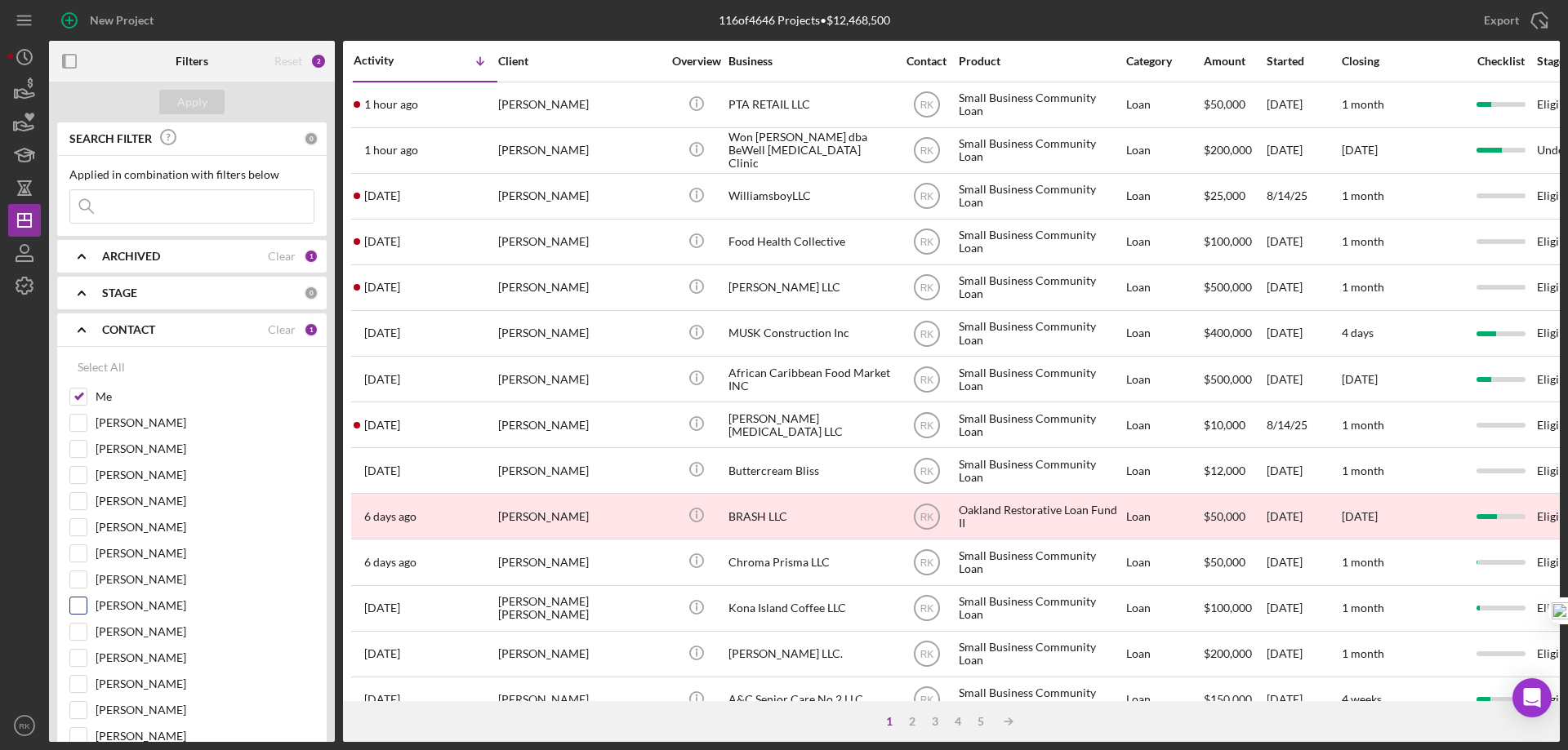
click at [78, 605] on input "[PERSON_NAME]" at bounding box center [78, 605] width 16 height 16
checkbox input "true"
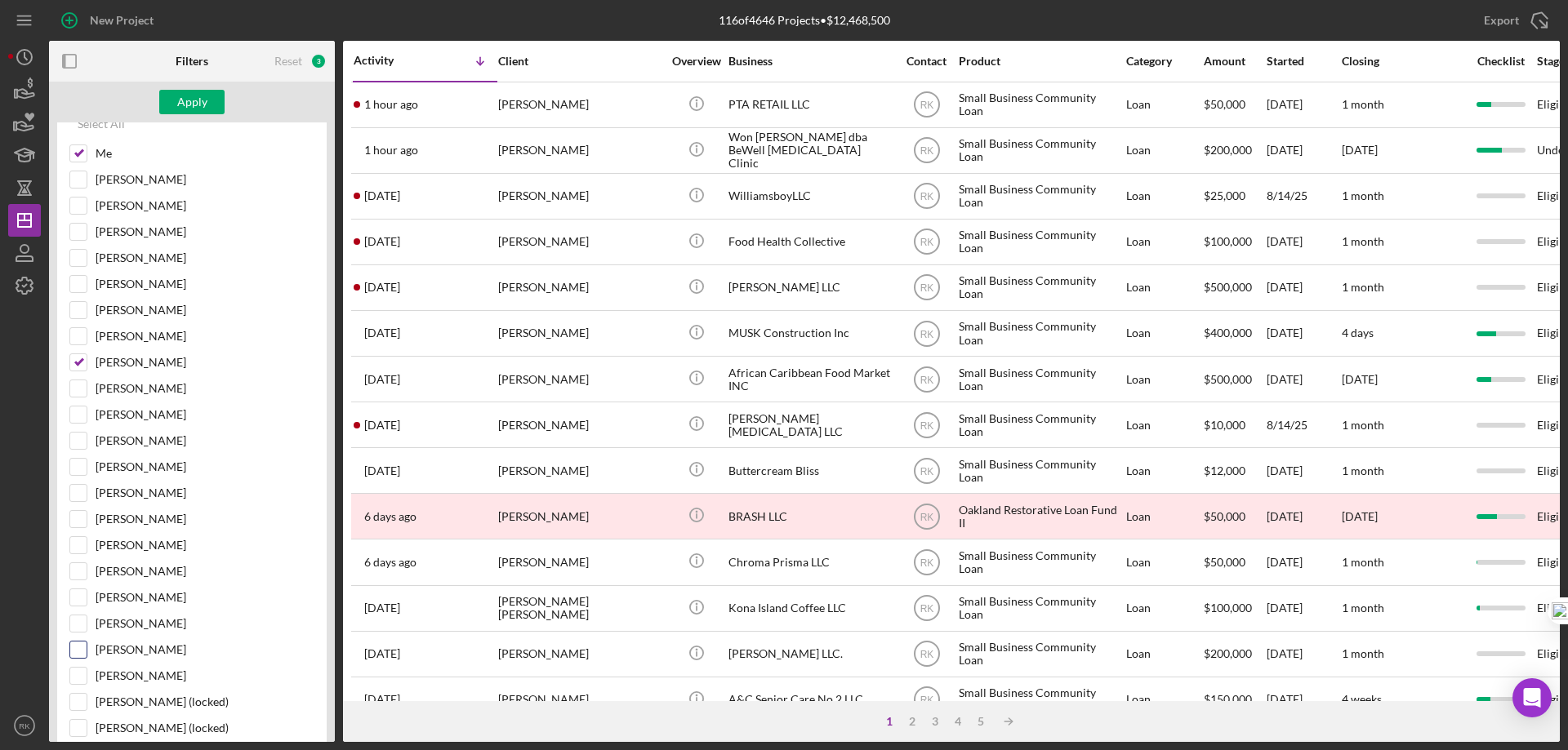
scroll to position [244, 0]
click at [80, 648] on input "[PERSON_NAME]" at bounding box center [78, 649] width 16 height 16
checkbox input "true"
click at [80, 469] on input "[PERSON_NAME]" at bounding box center [78, 466] width 16 height 16
checkbox input "true"
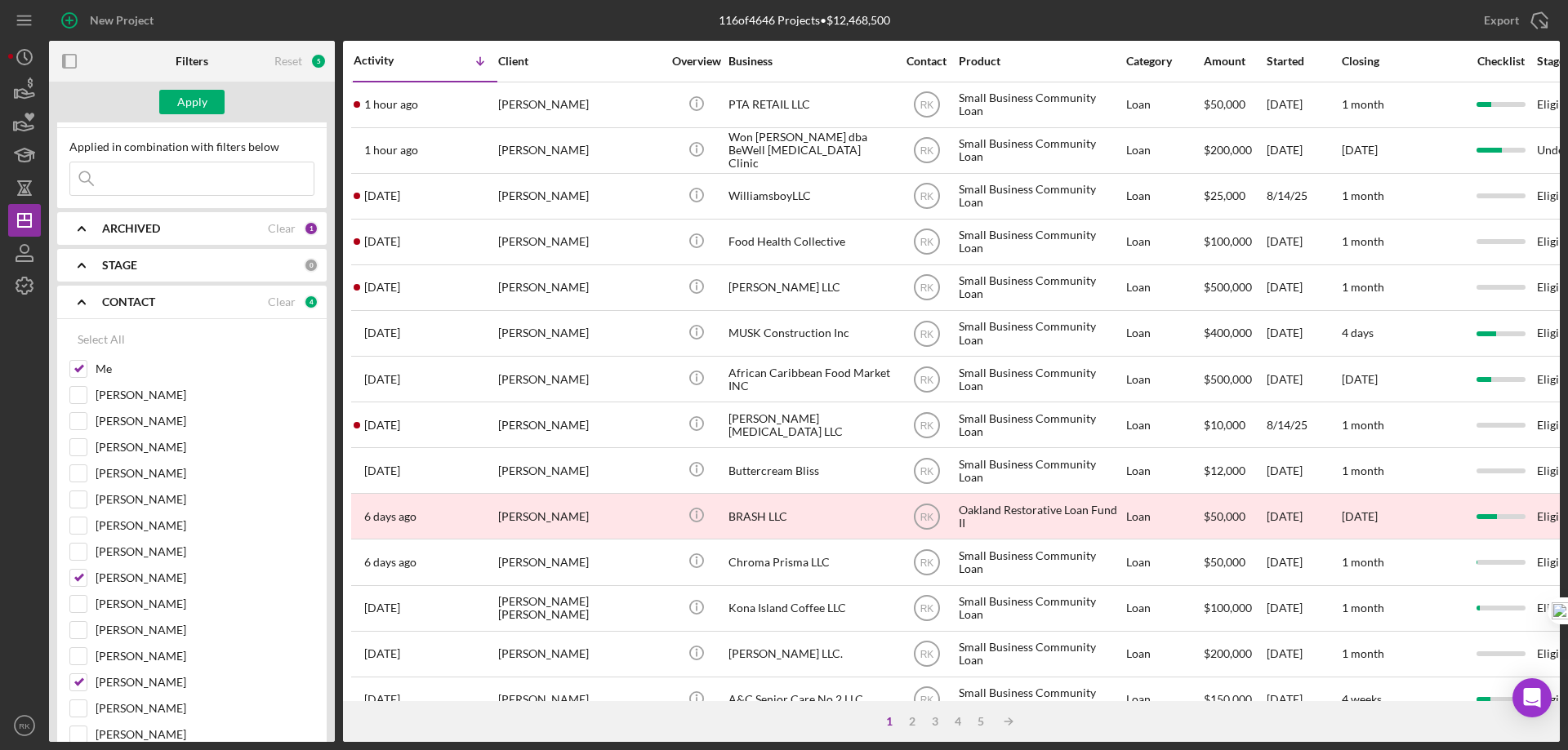
scroll to position [27, 0]
click at [129, 272] on b "STAGE" at bounding box center [119, 266] width 35 height 13
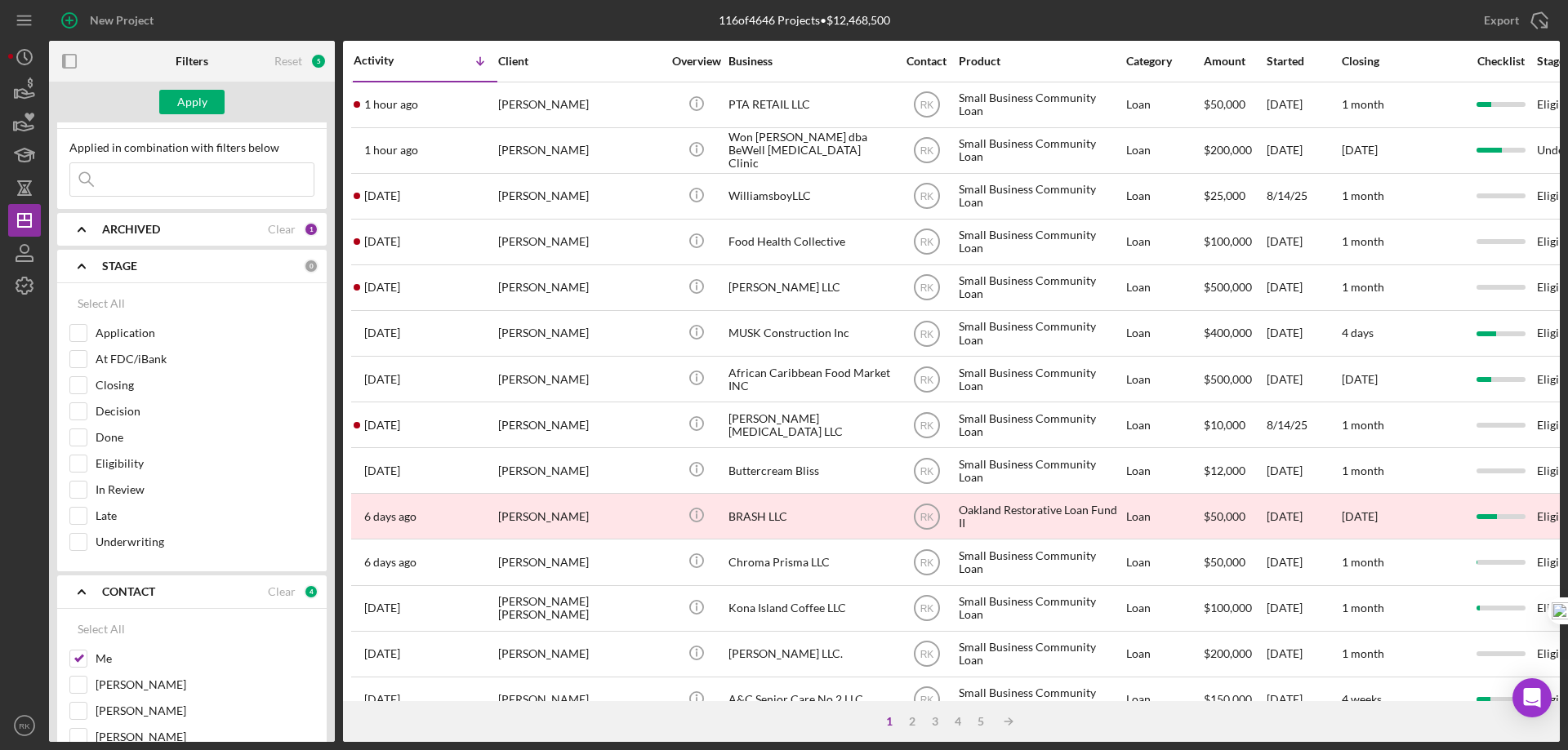
click at [129, 273] on b "STAGE" at bounding box center [119, 266] width 35 height 13
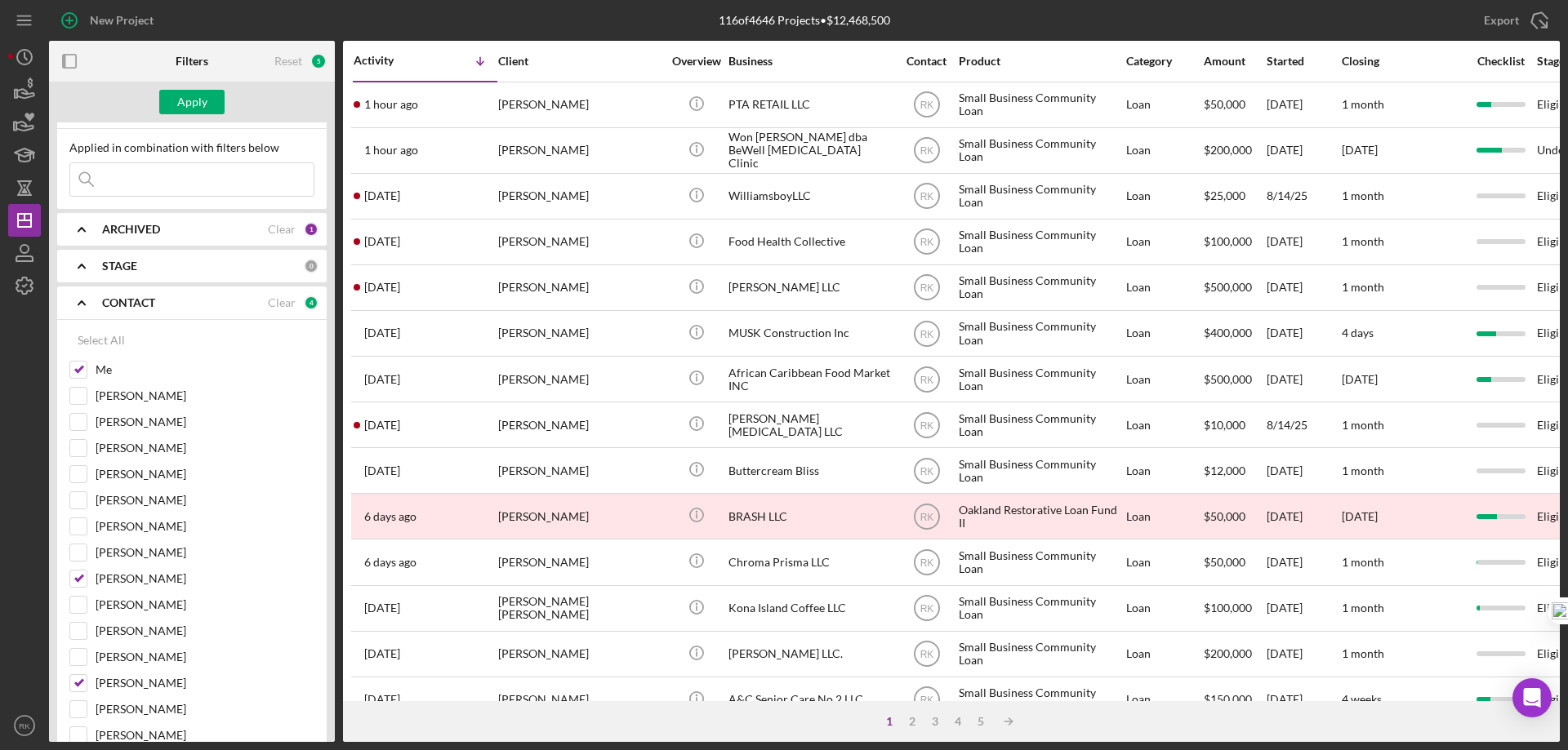
click at [113, 230] on b "ARCHIVED" at bounding box center [131, 230] width 58 height 13
click at [79, 322] on input "Archived" at bounding box center [78, 323] width 16 height 16
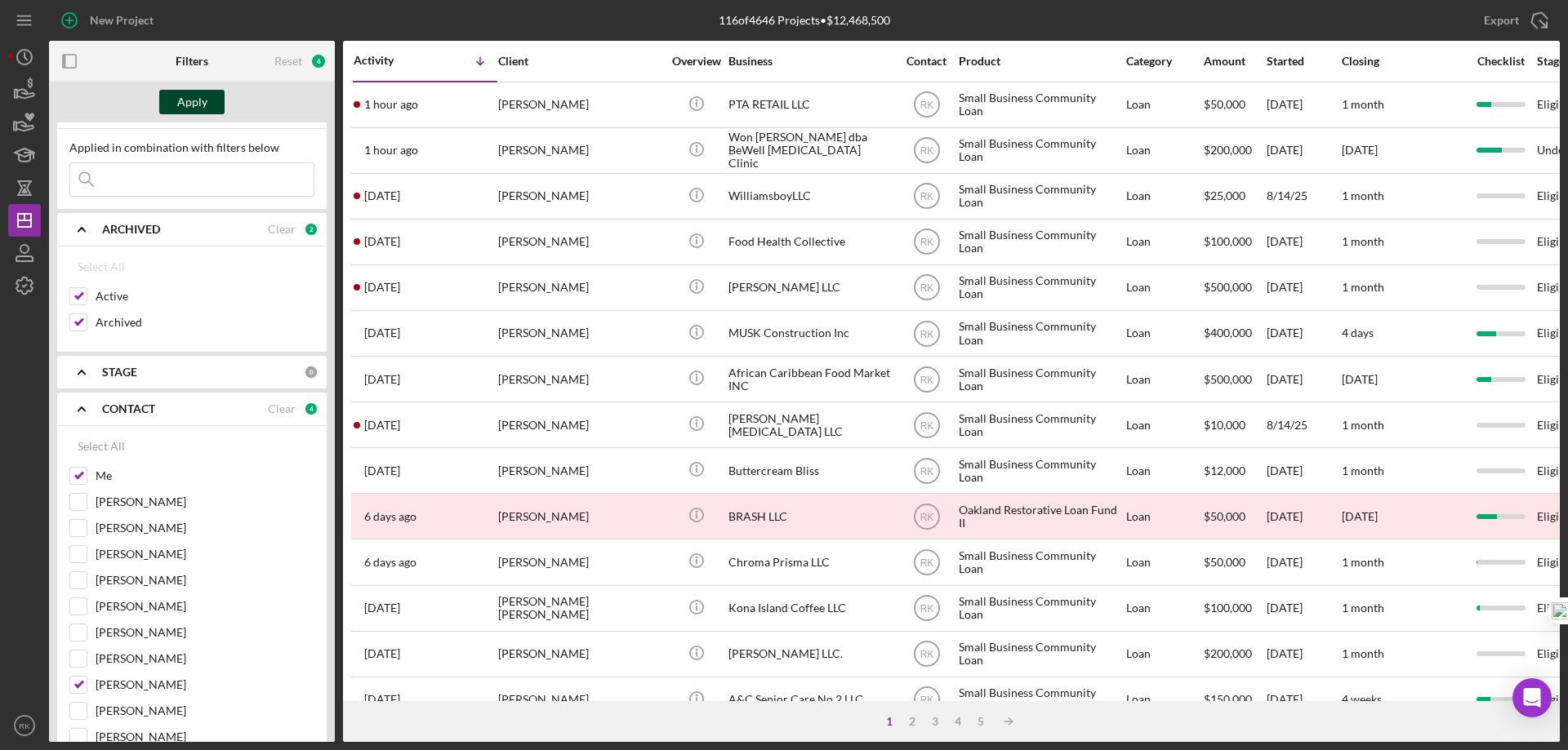
click at [198, 95] on div "Apply" at bounding box center [192, 102] width 30 height 25
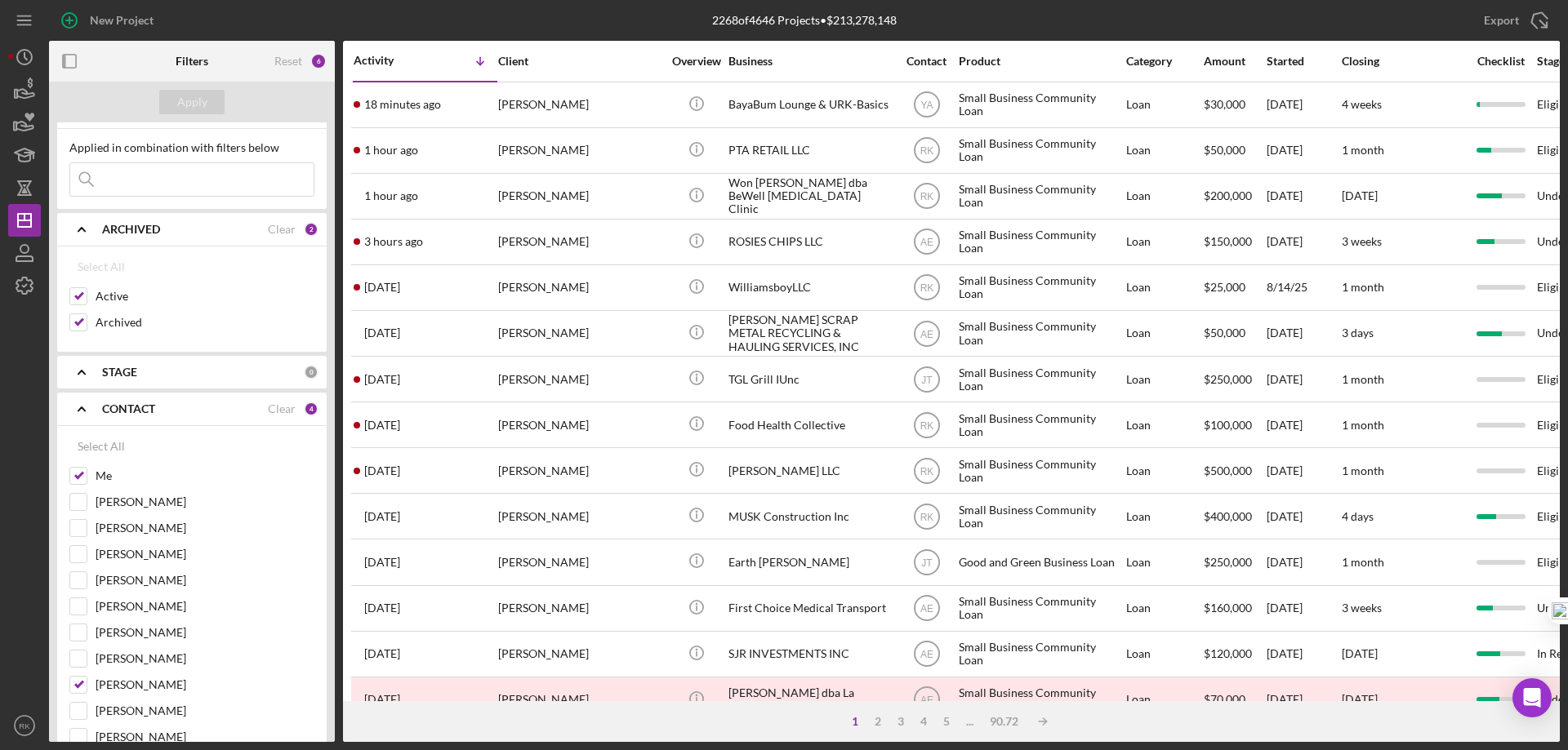
click at [108, 408] on b "CONTACT" at bounding box center [128, 409] width 53 height 13
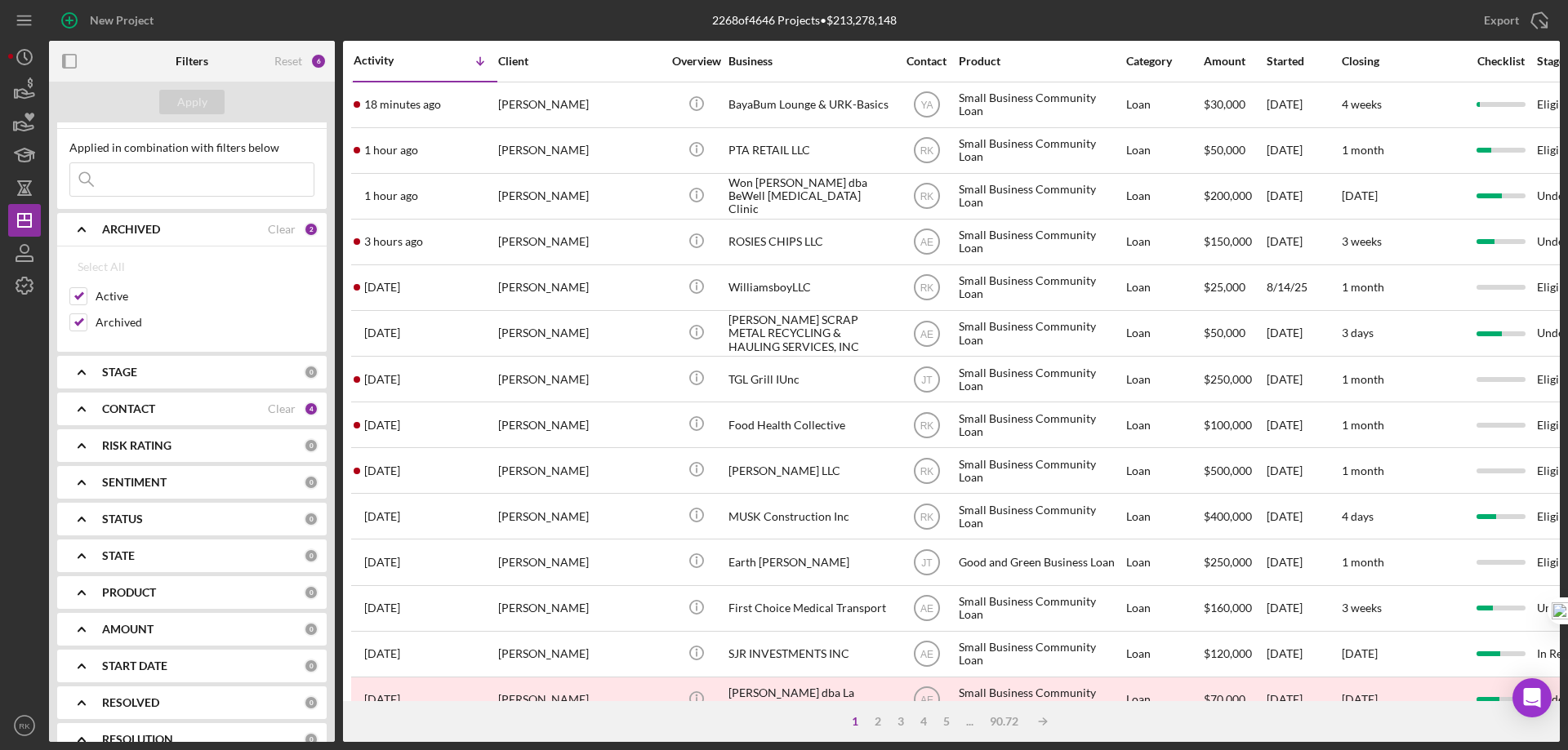
click at [132, 406] on b "CONTACT" at bounding box center [128, 409] width 53 height 13
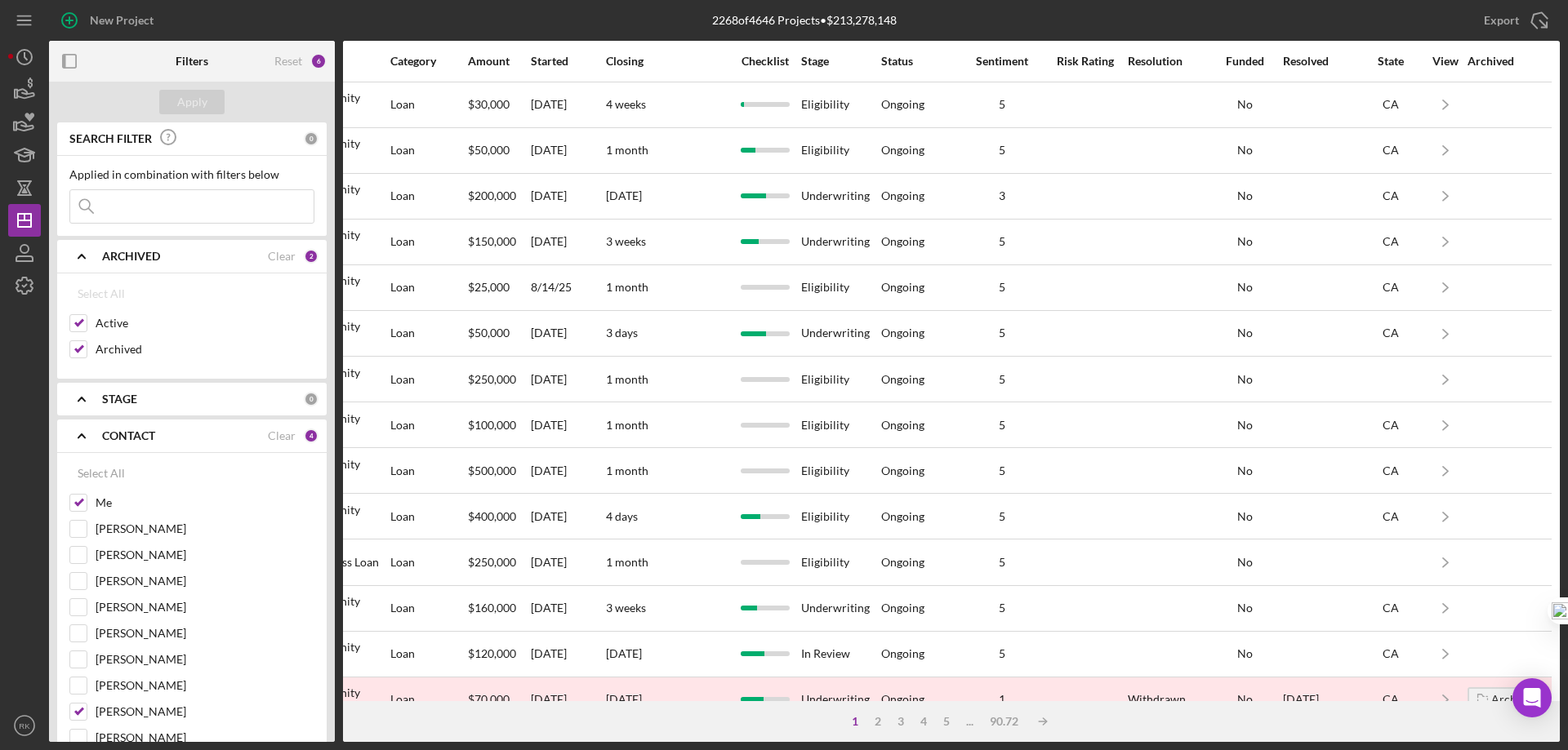
scroll to position [0, 0]
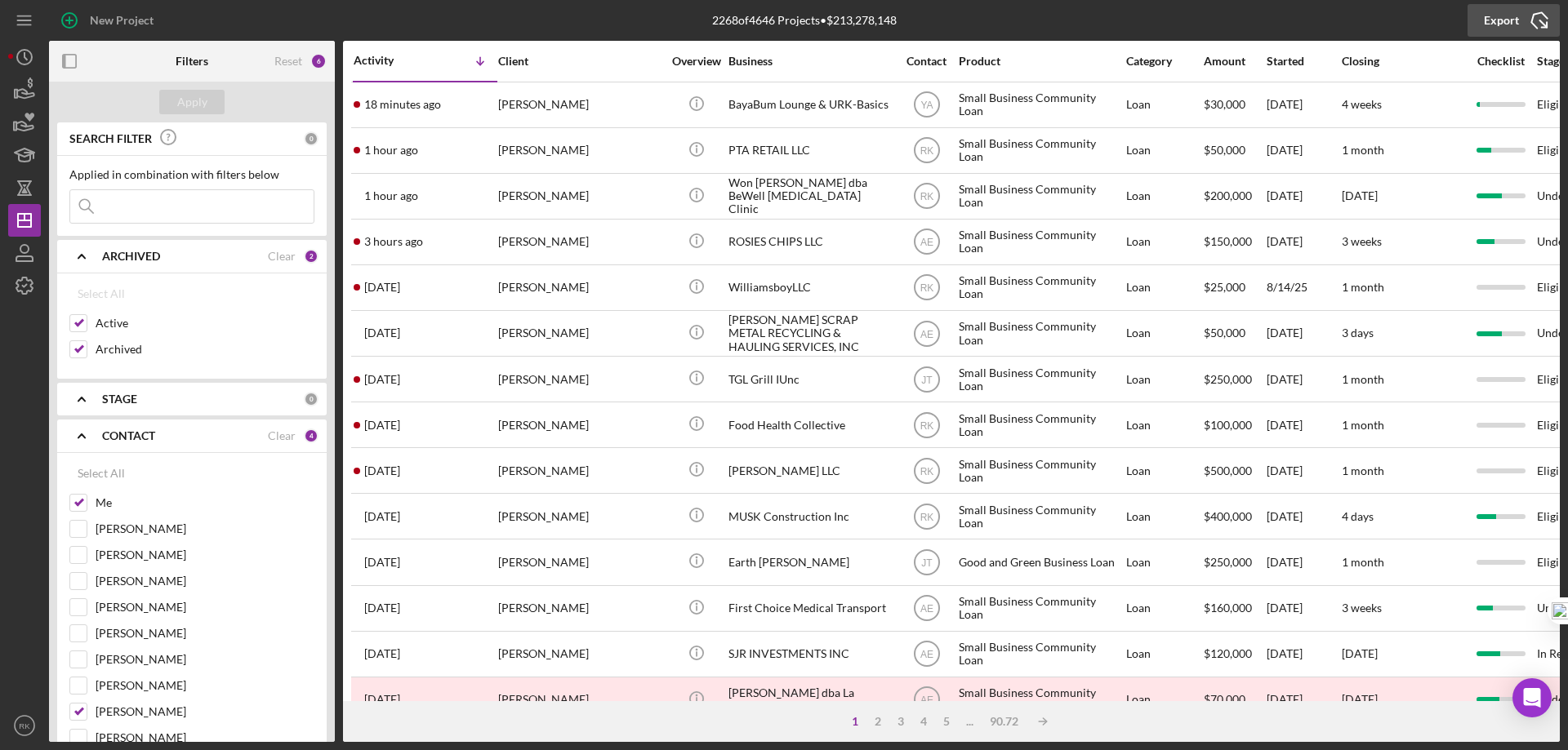
click at [1505, 15] on div "Export" at bounding box center [1501, 20] width 35 height 33
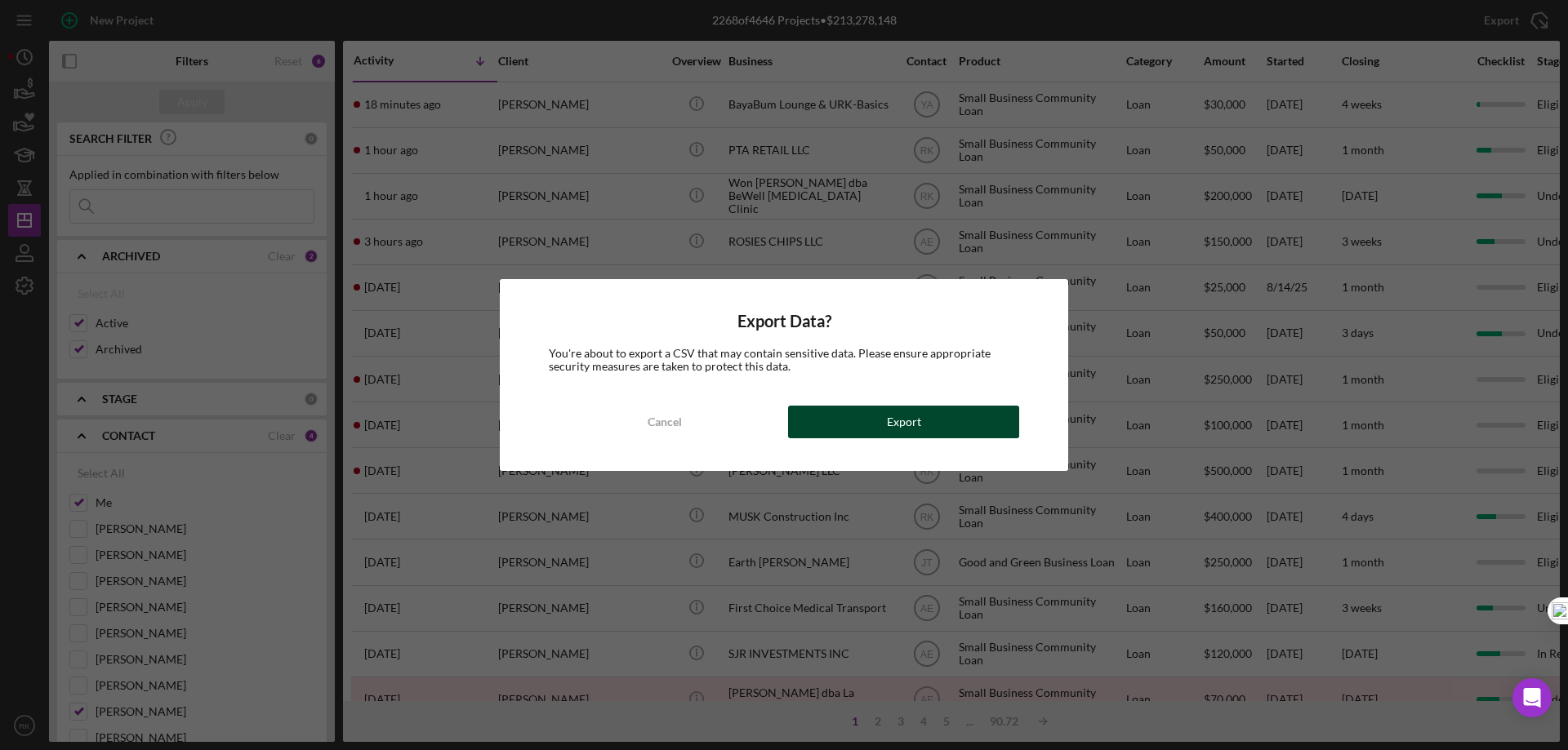
click at [898, 426] on div "Export" at bounding box center [904, 422] width 34 height 33
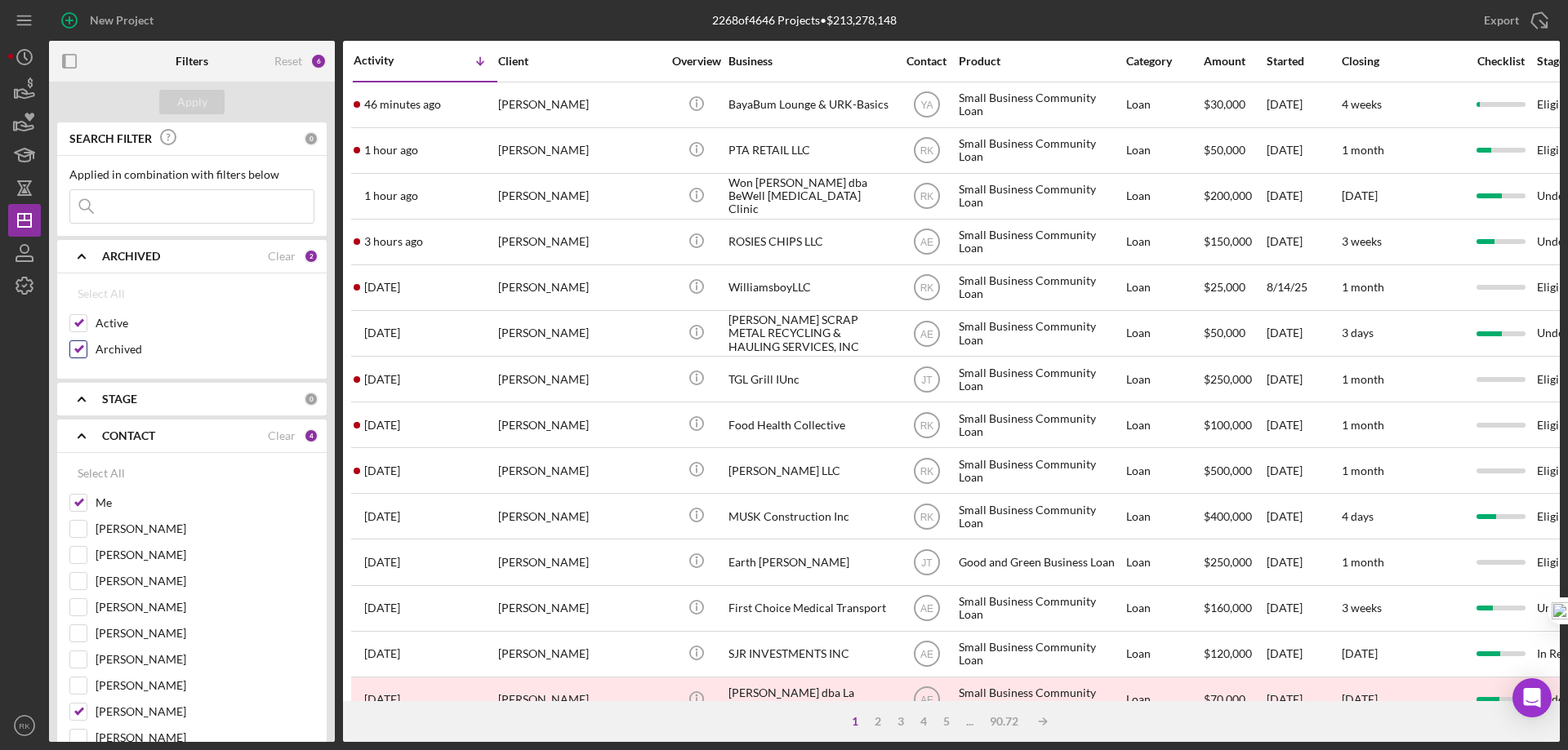
drag, startPoint x: 83, startPoint y: 351, endPoint x: 89, endPoint y: 383, distance: 32.6
click at [83, 351] on input "Archived" at bounding box center [78, 350] width 16 height 16
checkbox input "false"
click at [123, 435] on b "CONTACT" at bounding box center [128, 436] width 53 height 13
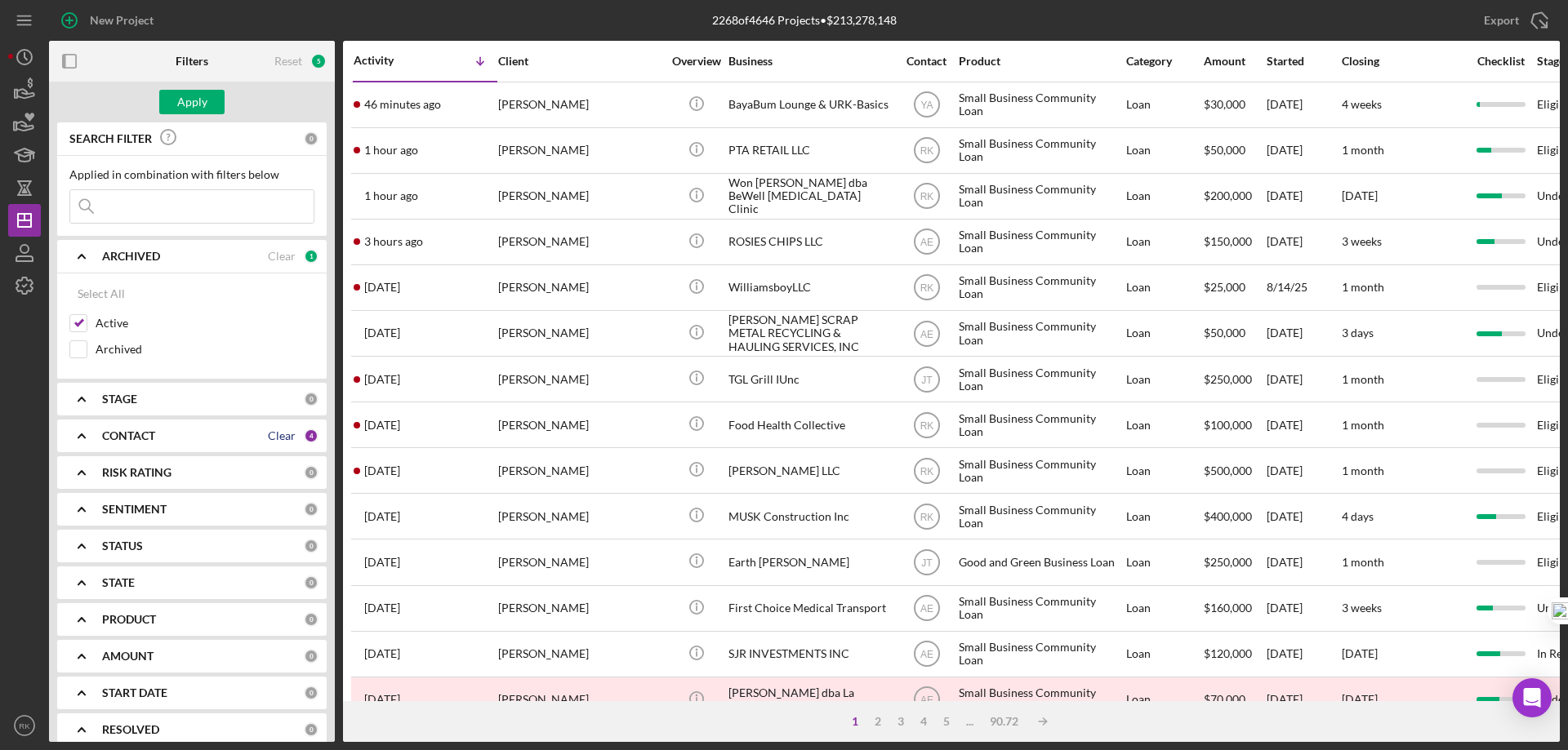
click at [280, 431] on div "Clear" at bounding box center [282, 436] width 28 height 13
click at [142, 432] on b "CONTACT" at bounding box center [128, 436] width 53 height 13
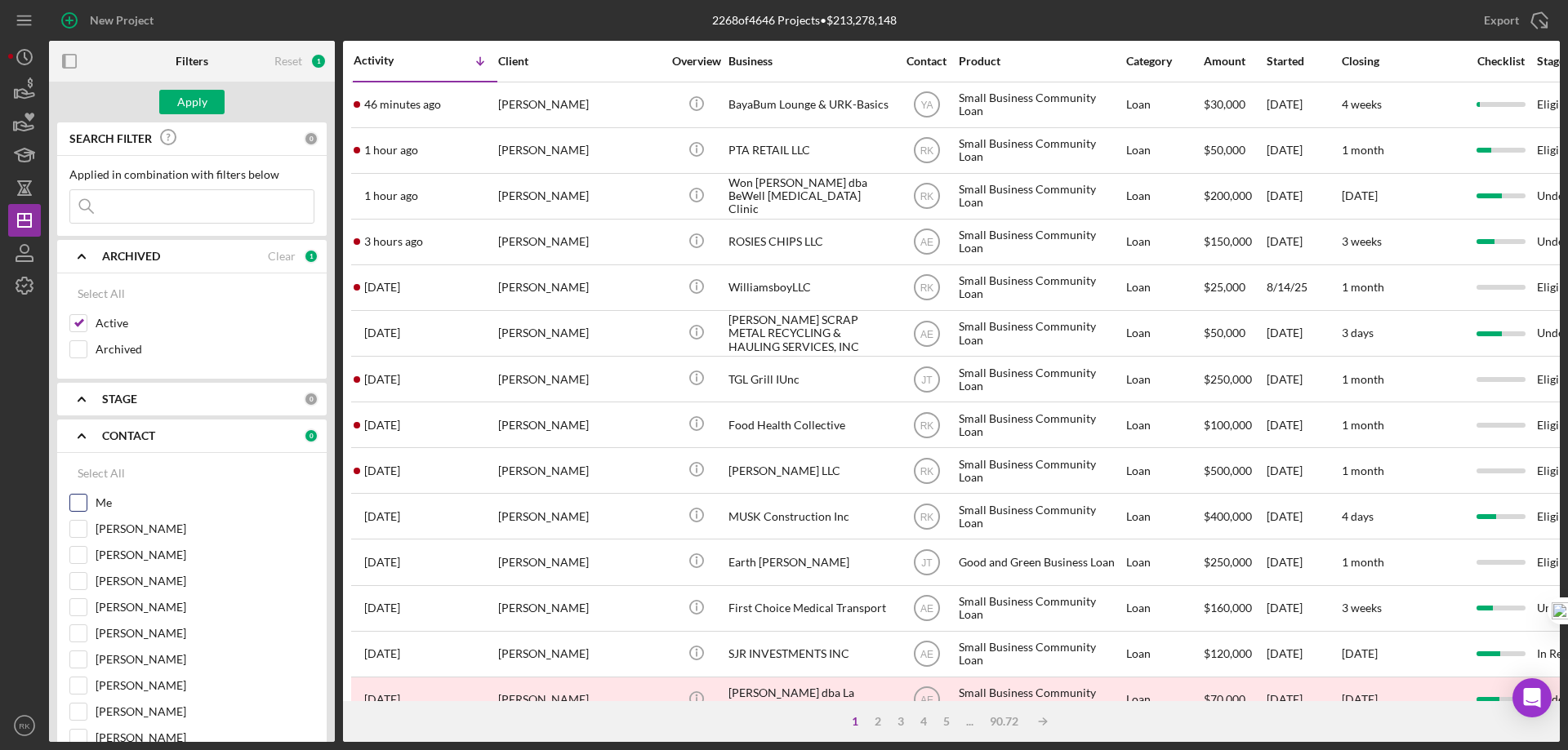
click at [78, 500] on input "Me" at bounding box center [78, 502] width 16 height 16
checkbox input "true"
click at [174, 98] on button "Apply" at bounding box center [192, 102] width 65 height 25
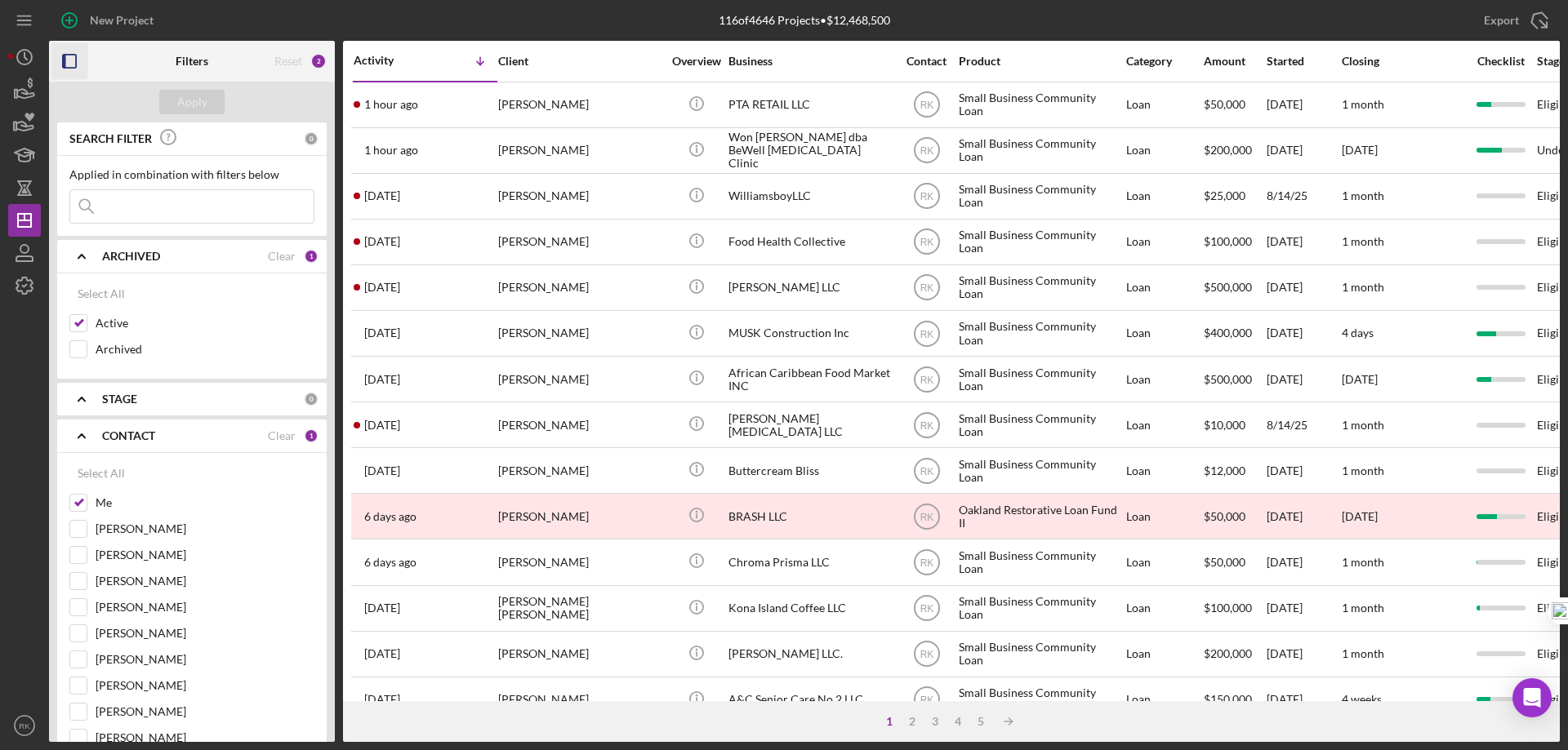
click at [65, 57] on rect "button" at bounding box center [65, 61] width 3 height 13
